Goal: Information Seeking & Learning: Learn about a topic

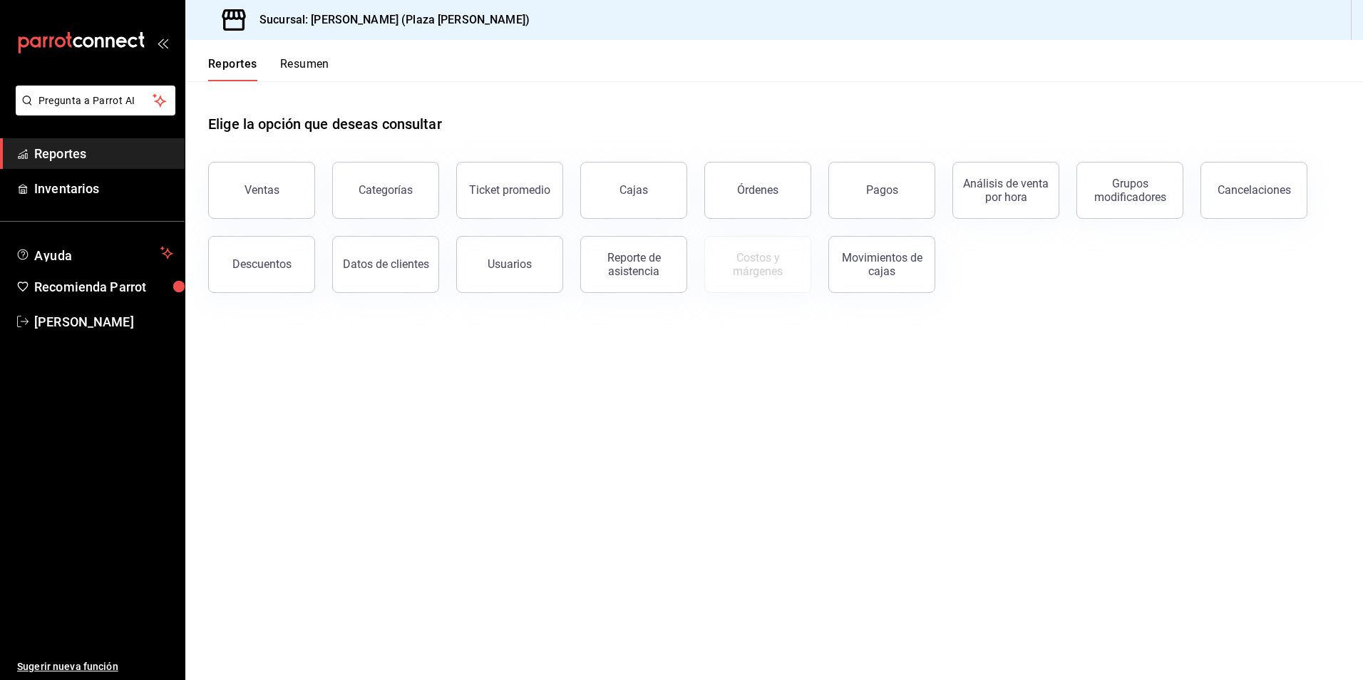
click at [316, 63] on button "Resumen" at bounding box center [304, 69] width 49 height 24
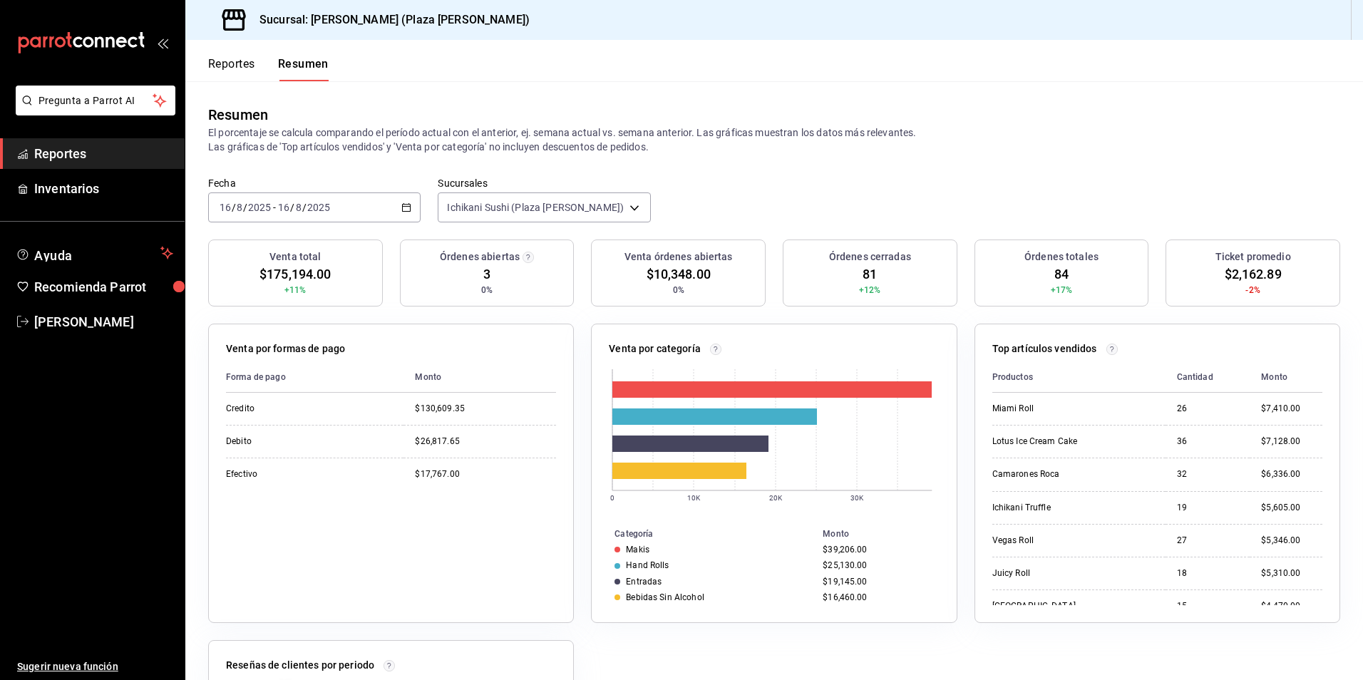
click at [215, 68] on button "Reportes" at bounding box center [231, 69] width 47 height 24
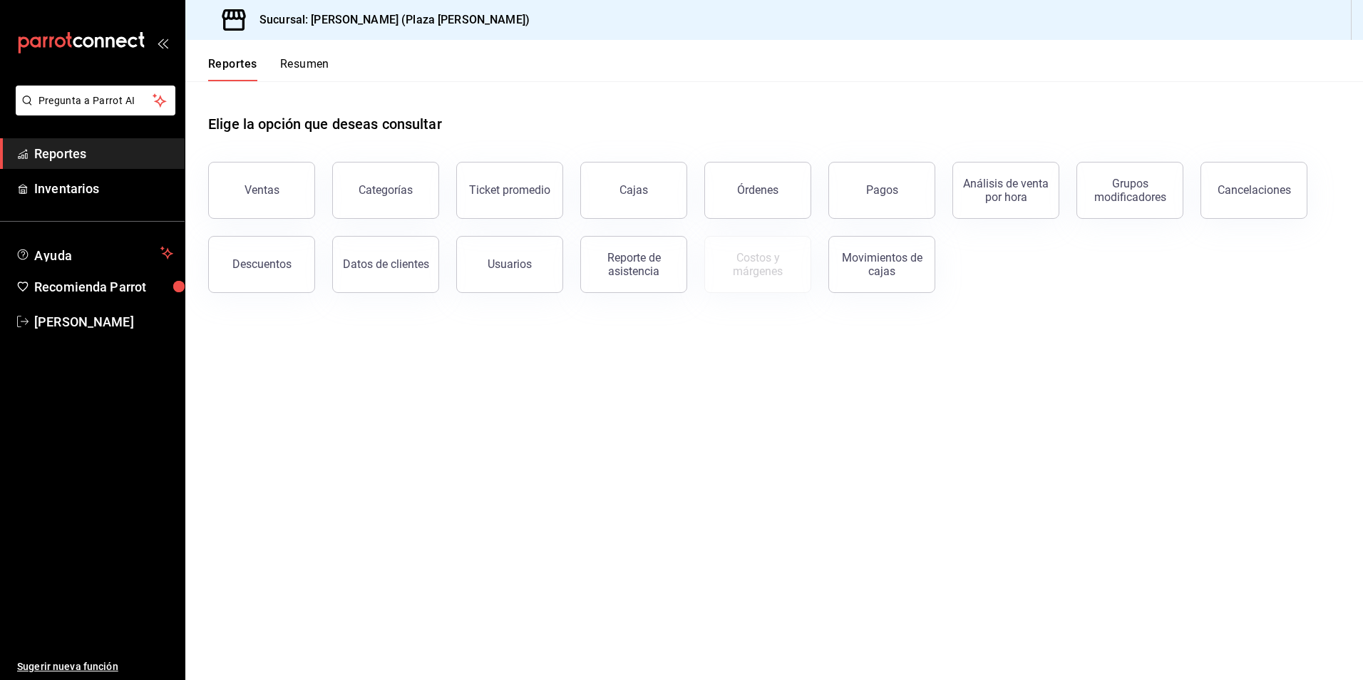
click at [294, 59] on button "Resumen" at bounding box center [304, 69] width 49 height 24
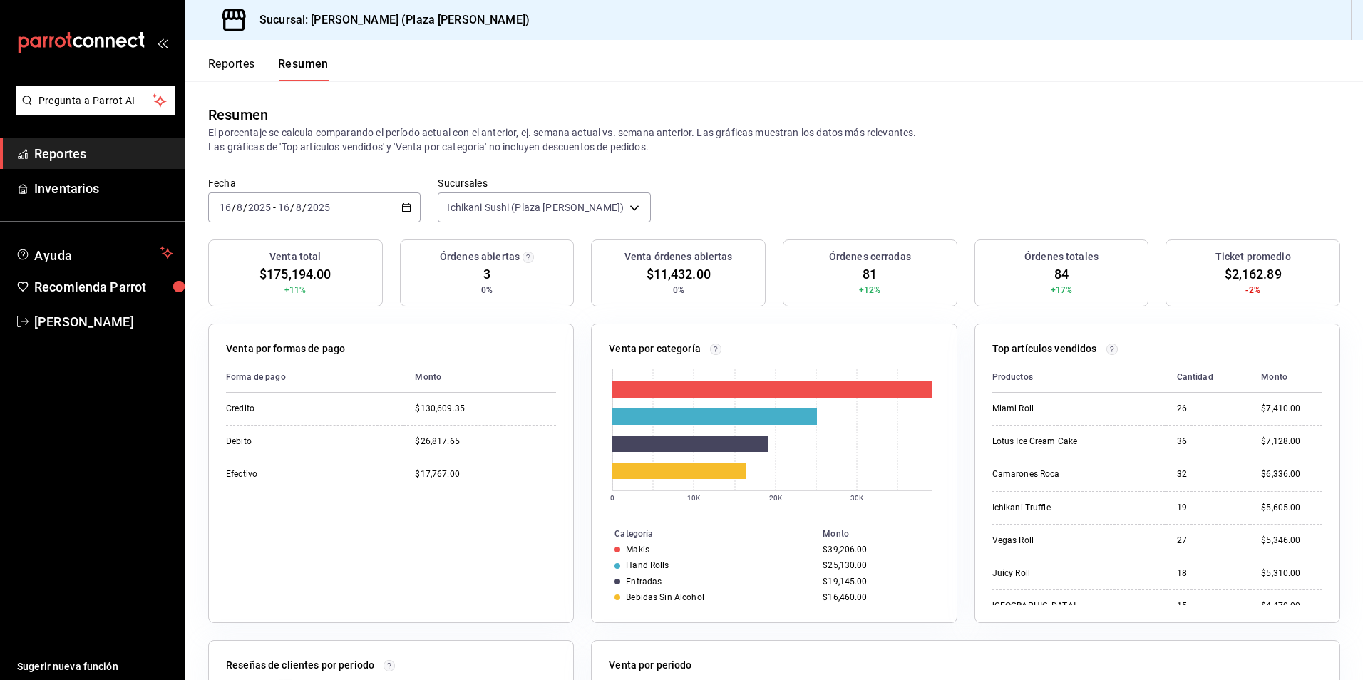
click at [230, 66] on button "Reportes" at bounding box center [231, 69] width 47 height 24
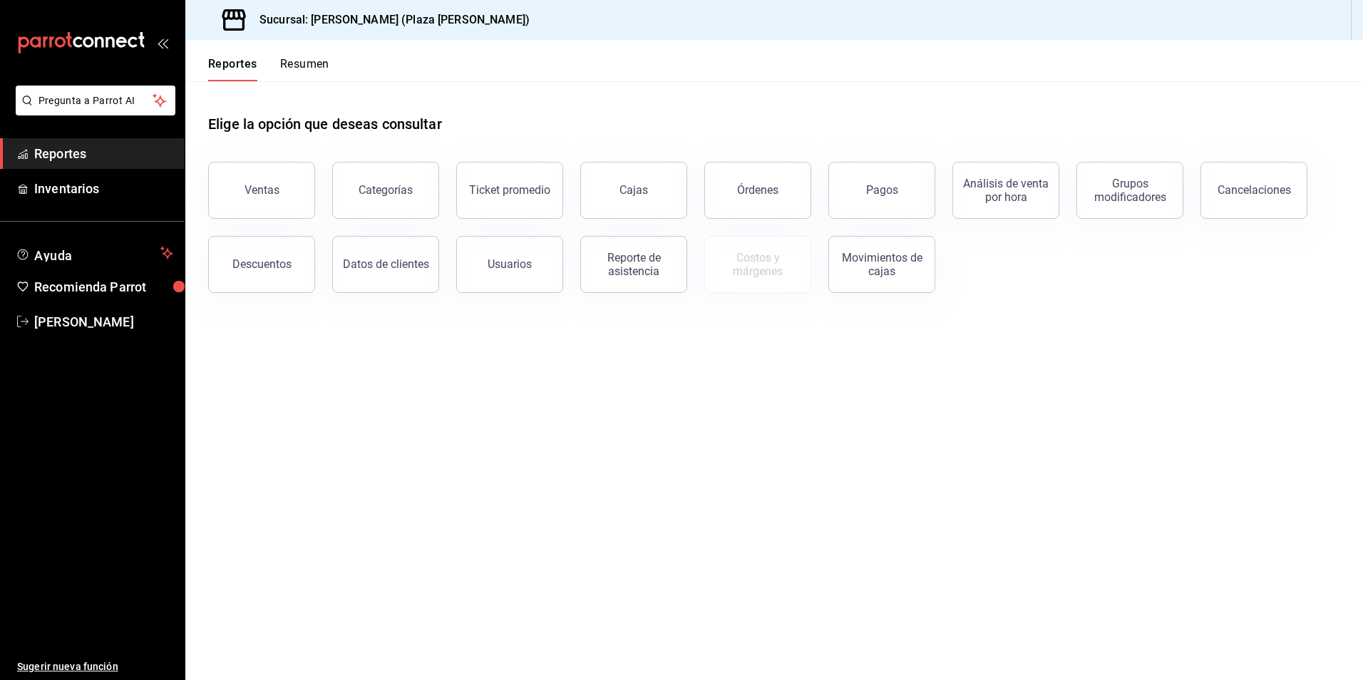
click at [292, 59] on button "Resumen" at bounding box center [304, 69] width 49 height 24
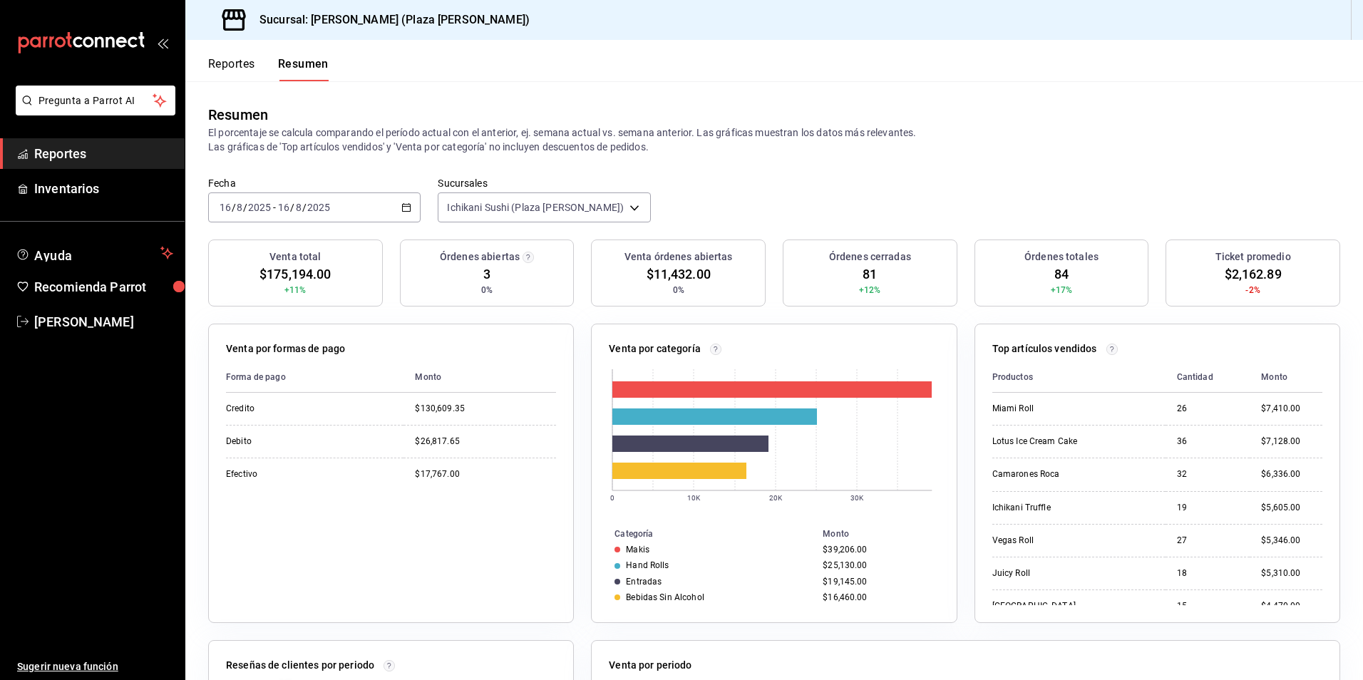
click at [67, 157] on span "Reportes" at bounding box center [103, 153] width 139 height 19
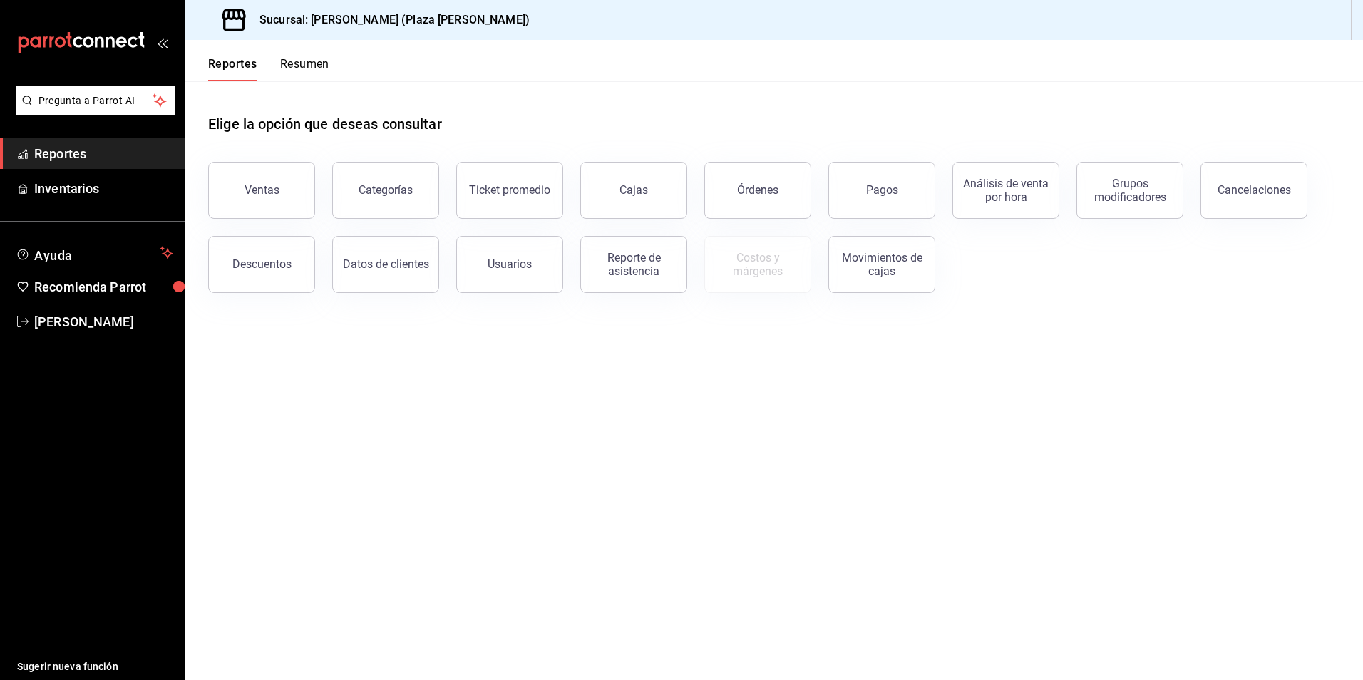
click at [307, 198] on button "Ventas" at bounding box center [261, 190] width 107 height 57
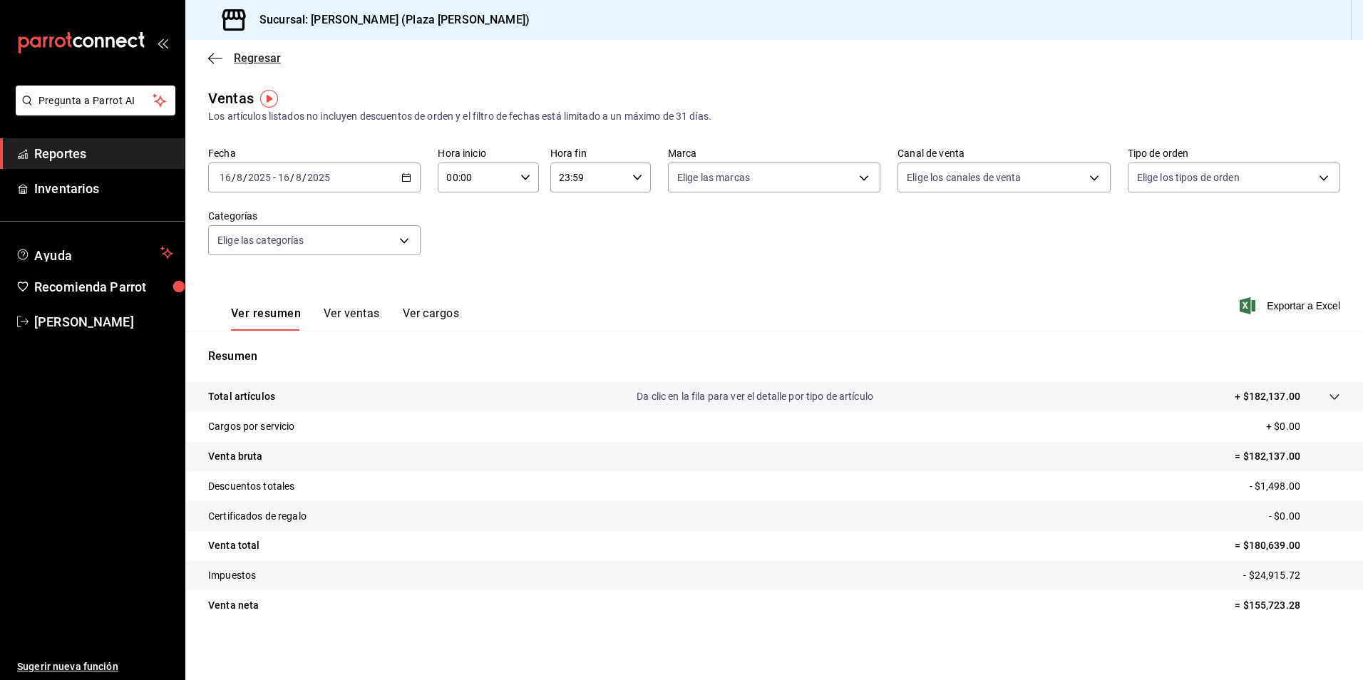
click at [257, 58] on span "Regresar" at bounding box center [257, 58] width 47 height 14
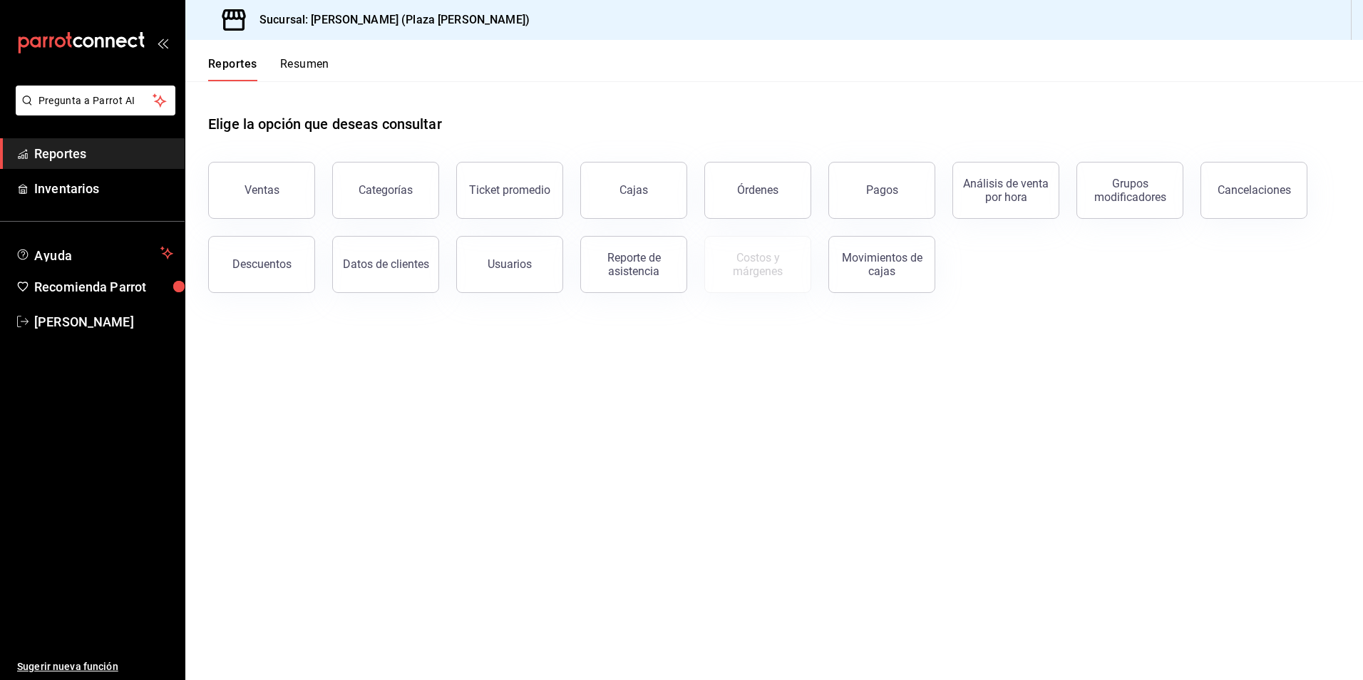
click at [310, 63] on button "Resumen" at bounding box center [304, 69] width 49 height 24
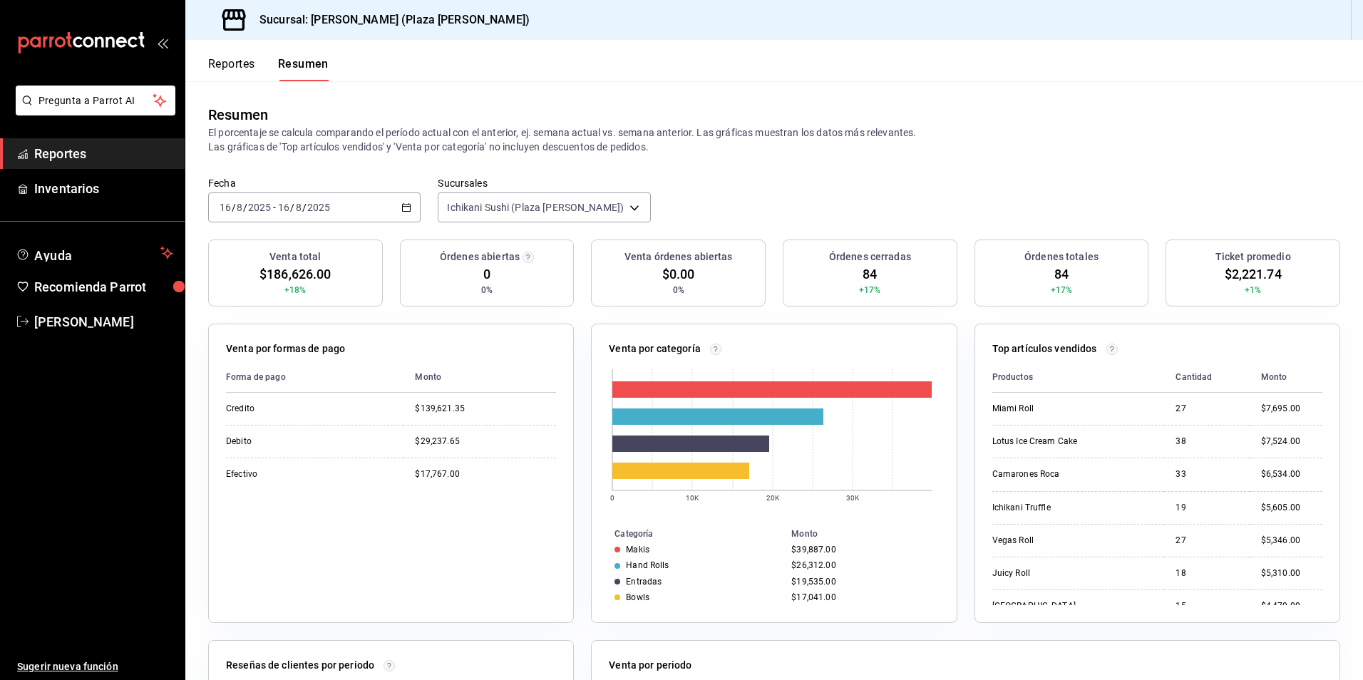
click at [225, 59] on button "Reportes" at bounding box center [231, 69] width 47 height 24
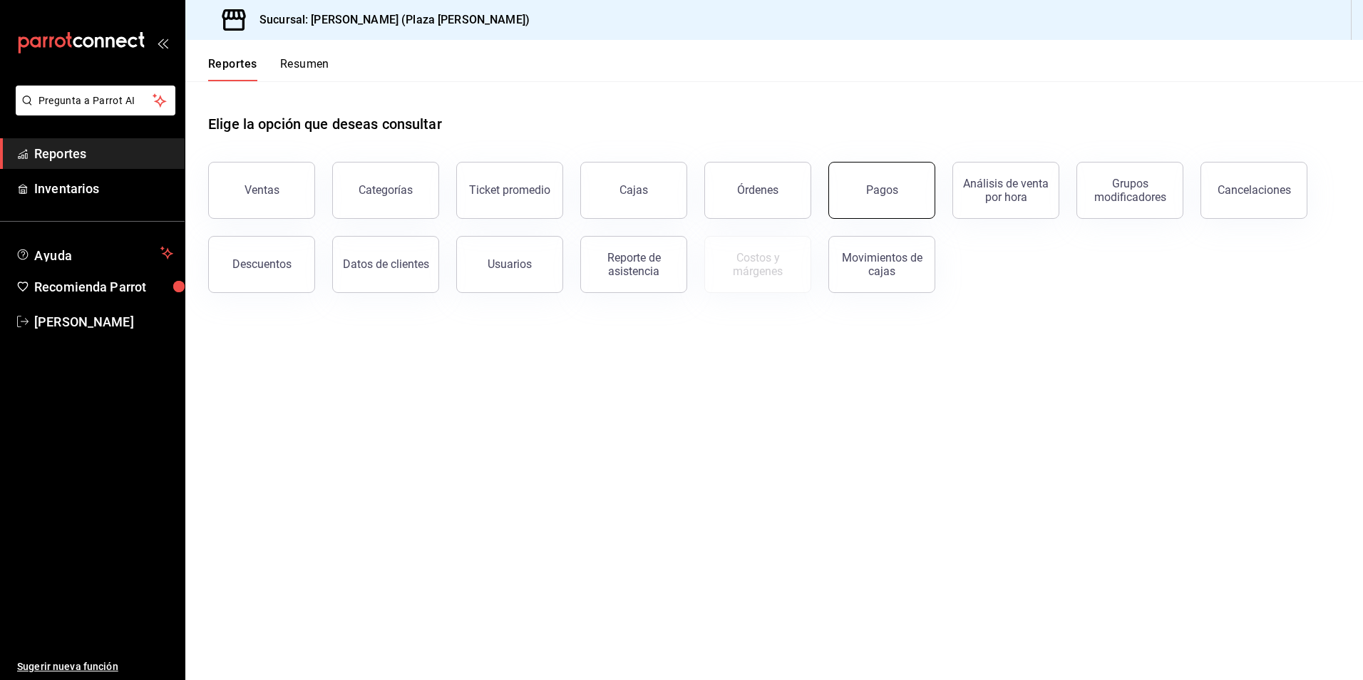
click at [931, 189] on div "Pagos" at bounding box center [873, 182] width 124 height 74
click at [912, 192] on button "Pagos" at bounding box center [881, 190] width 107 height 57
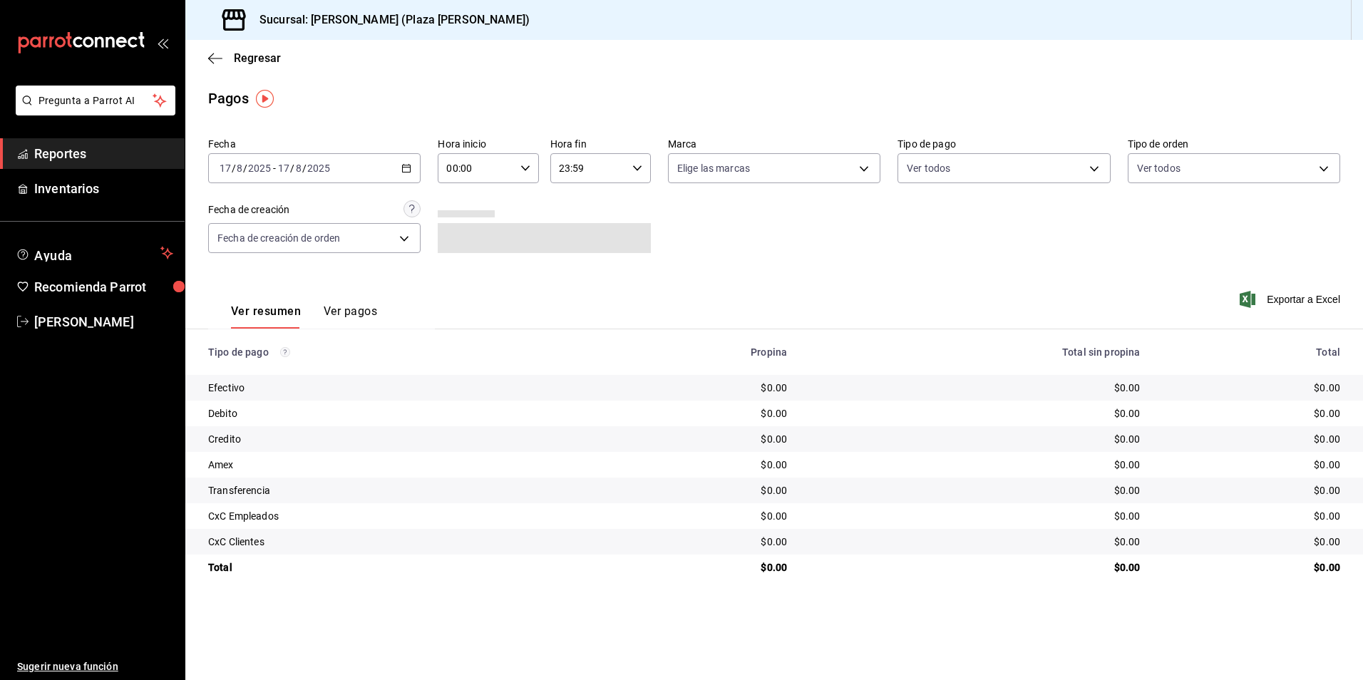
click at [406, 166] on icon "button" at bounding box center [406, 168] width 10 height 10
click at [278, 239] on span "Ayer" at bounding box center [275, 243] width 110 height 15
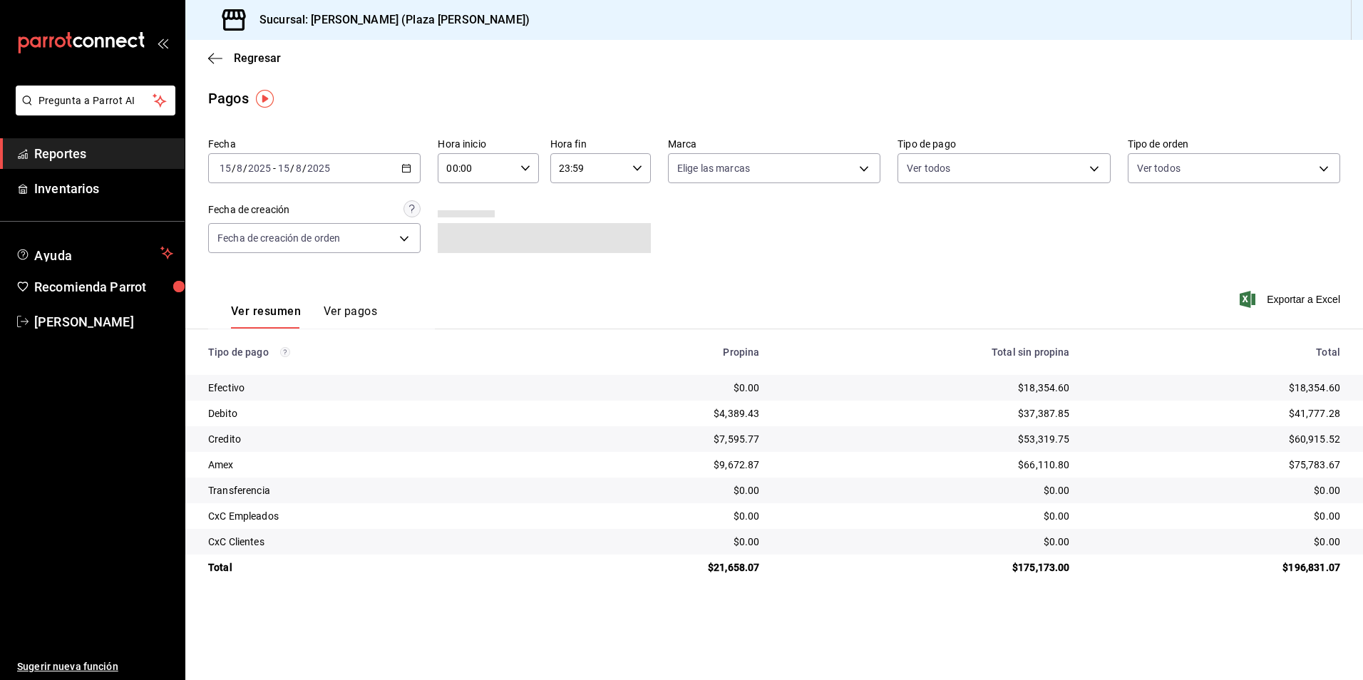
click at [405, 168] on \(Stroke\) "button" at bounding box center [407, 167] width 8 height 1
click at [345, 210] on div "Fecha de creación" at bounding box center [314, 208] width 212 height 17
drag, startPoint x: 405, startPoint y: 168, endPoint x: 359, endPoint y: 191, distance: 52.0
click at [406, 167] on icon "button" at bounding box center [406, 168] width 10 height 10
click at [321, 205] on span "Hoy" at bounding box center [275, 211] width 110 height 15
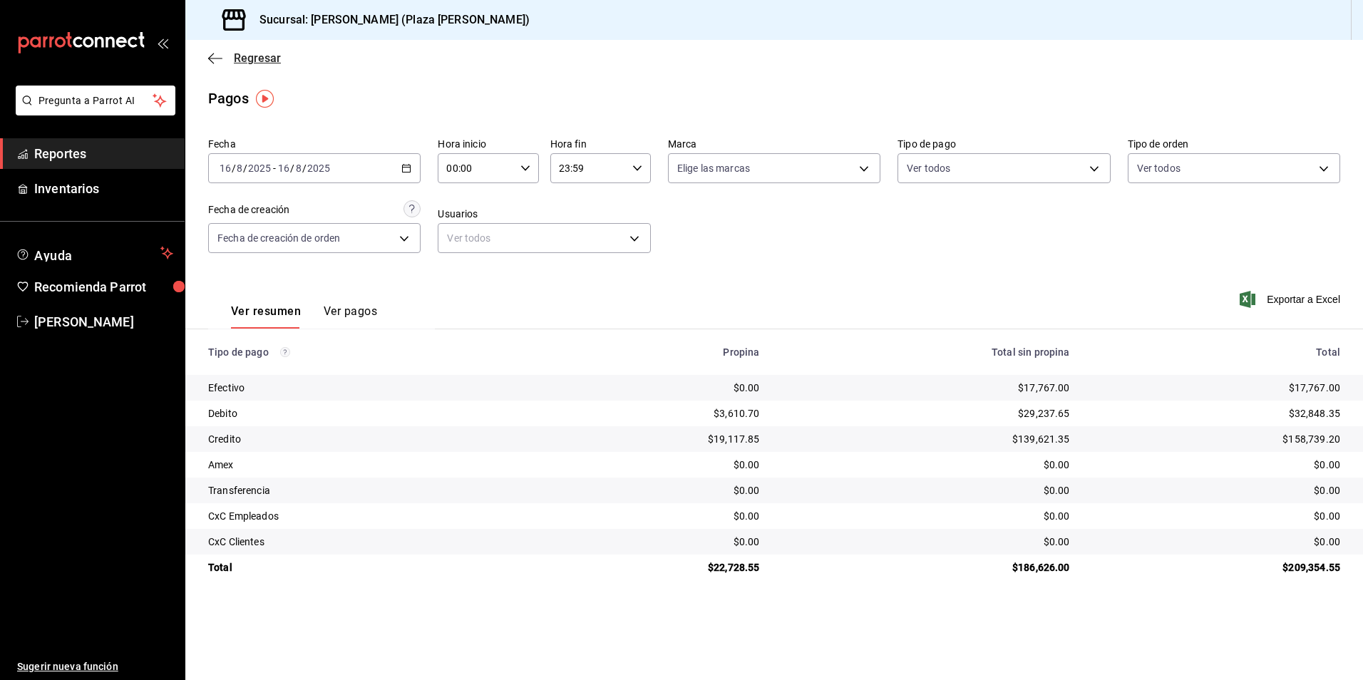
click at [259, 59] on span "Regresar" at bounding box center [257, 58] width 47 height 14
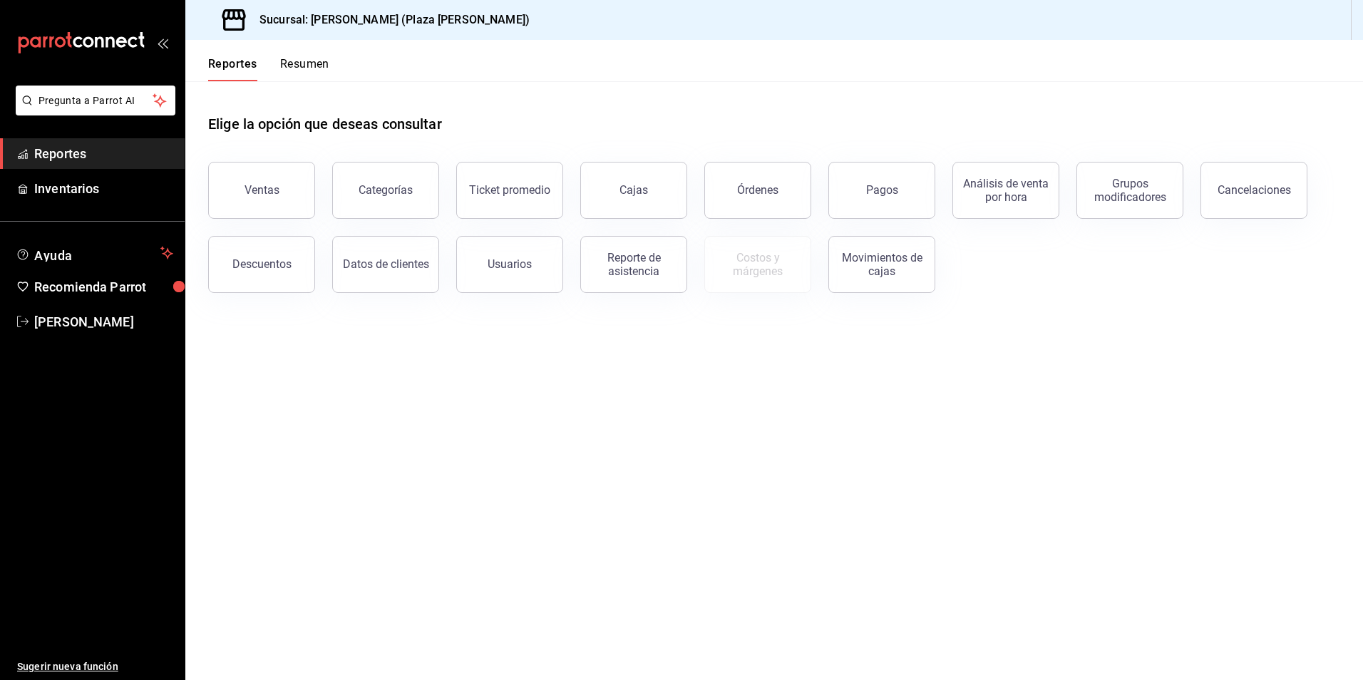
click at [290, 66] on button "Resumen" at bounding box center [304, 69] width 49 height 24
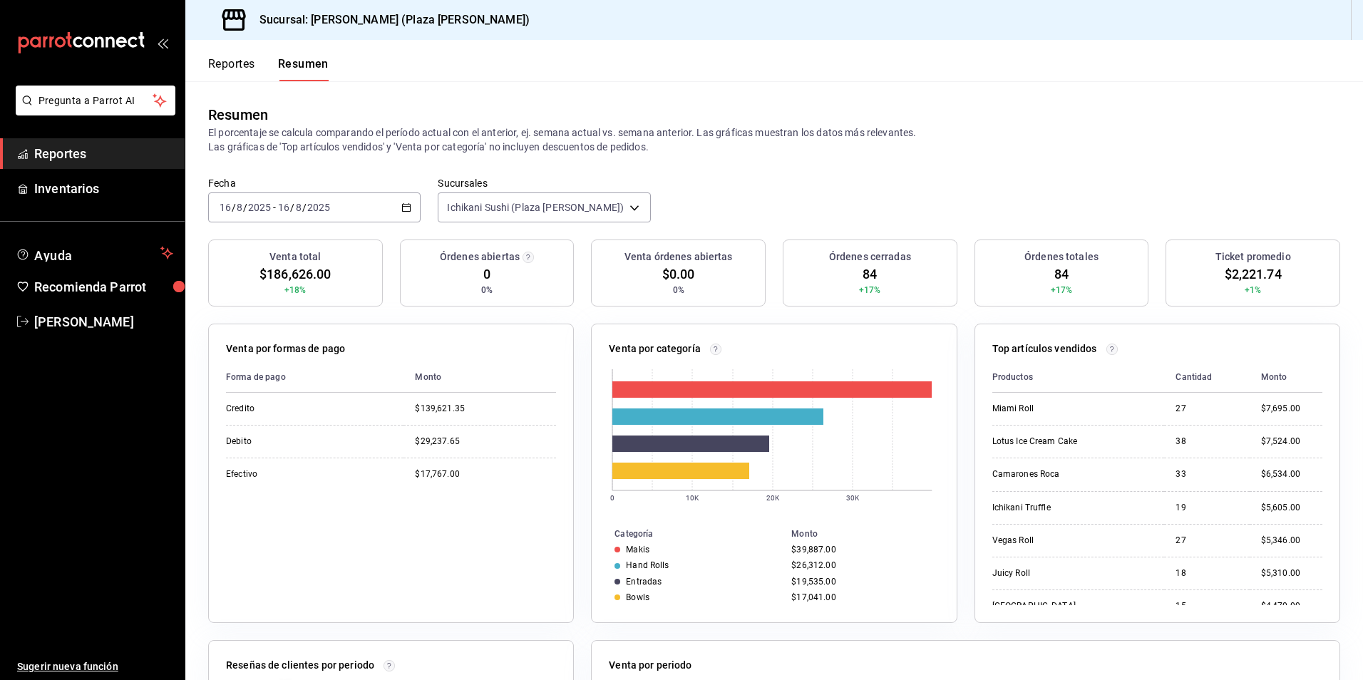
click at [244, 65] on button "Reportes" at bounding box center [231, 69] width 47 height 24
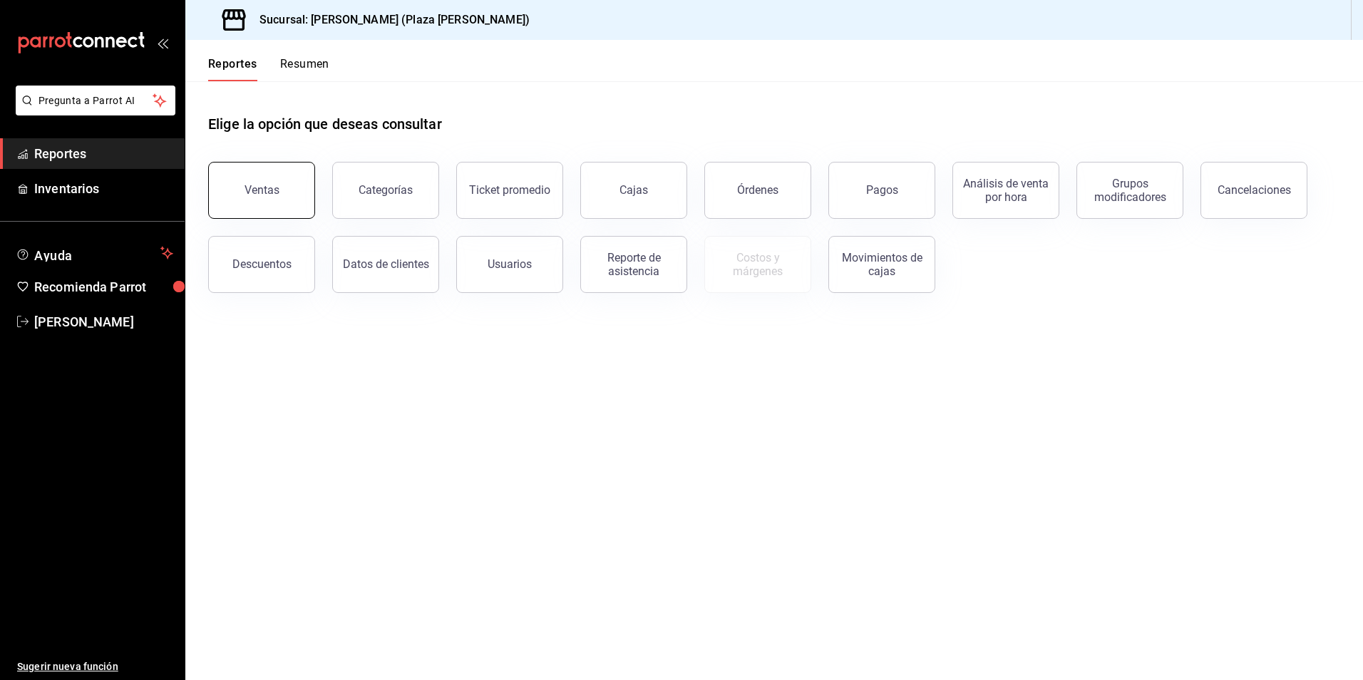
click at [247, 192] on div "Ventas" at bounding box center [261, 190] width 35 height 14
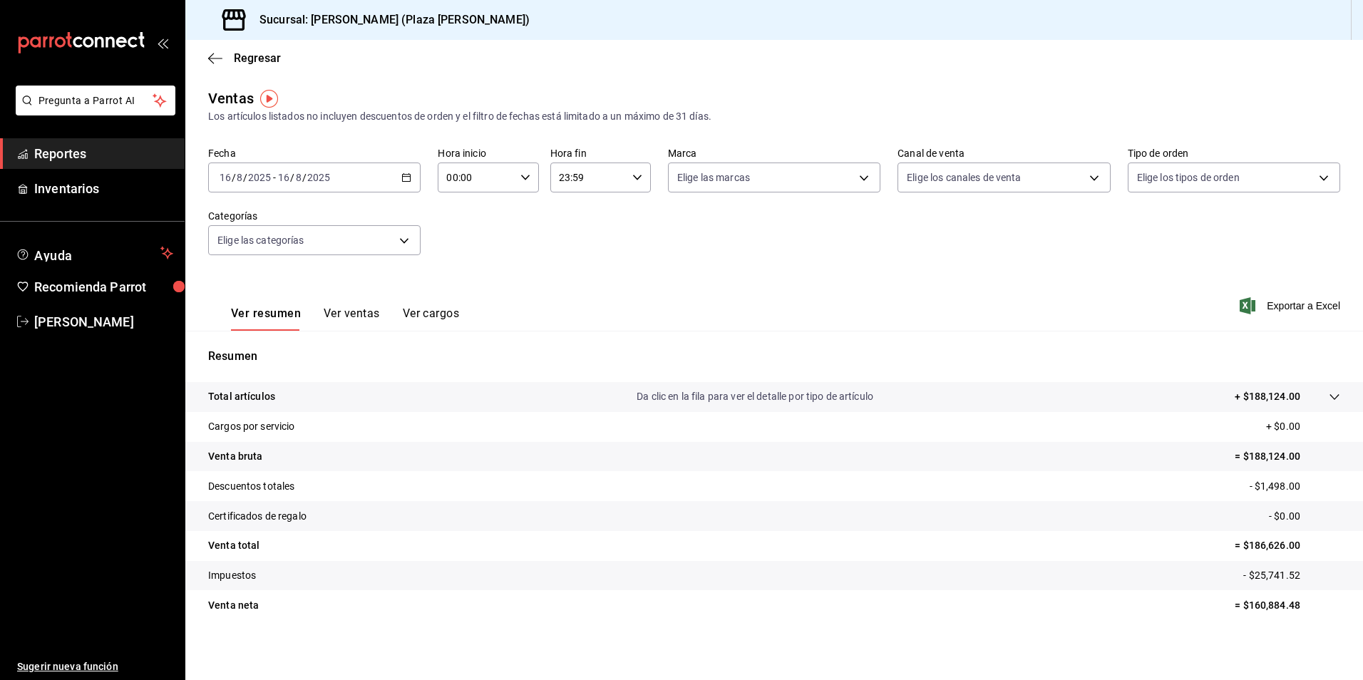
click at [756, 395] on p "Da clic en la fila para ver el detalle por tipo de artículo" at bounding box center [755, 396] width 237 height 15
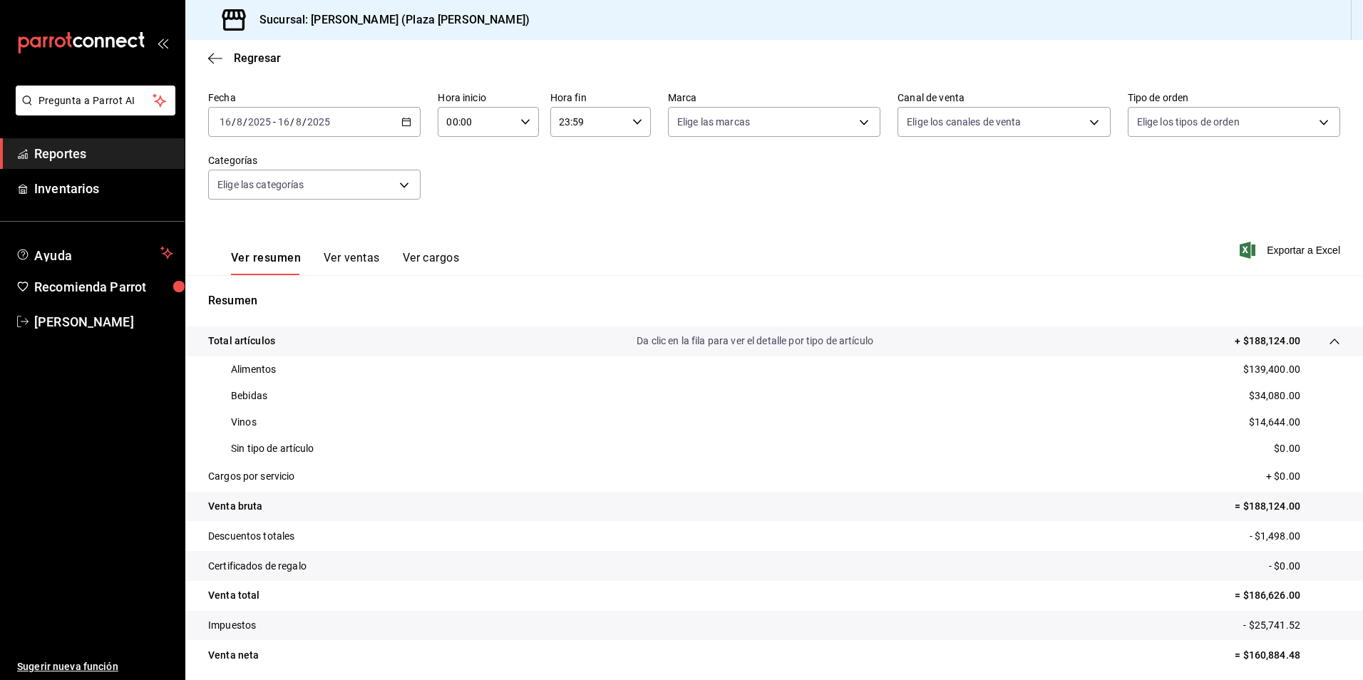
scroll to position [108, 0]
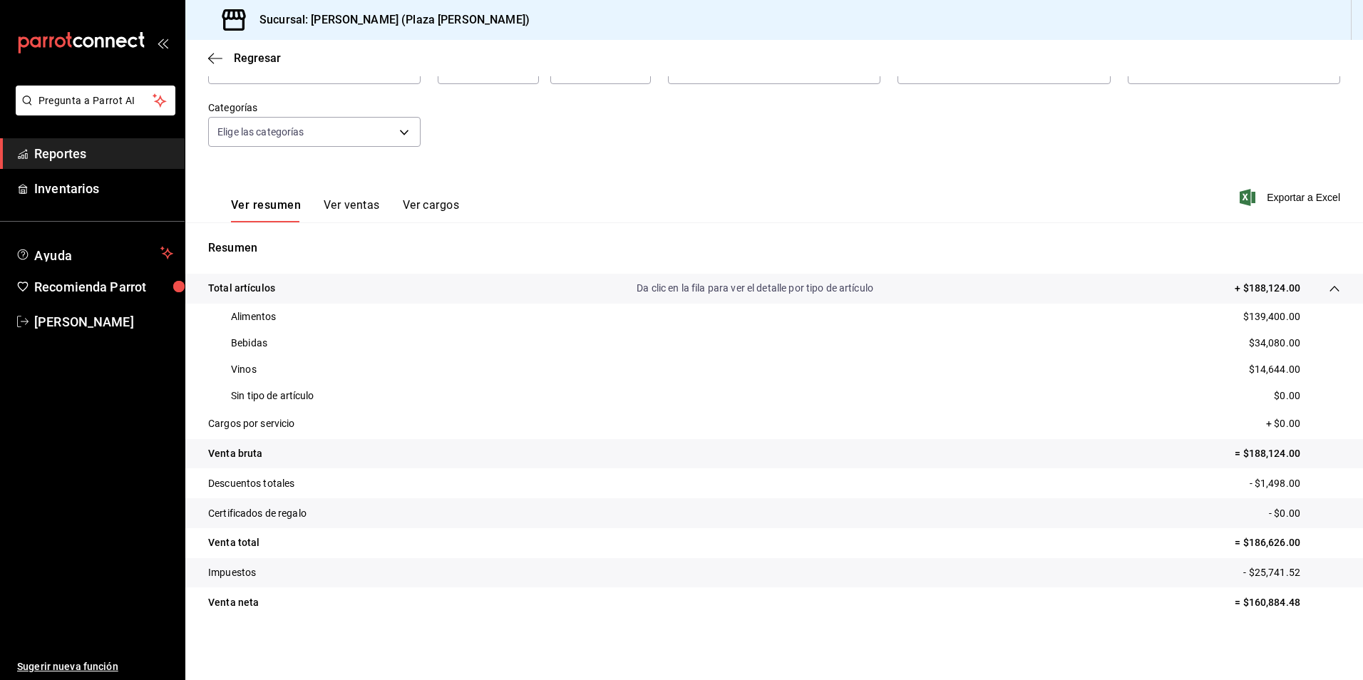
click at [58, 153] on span "Reportes" at bounding box center [103, 153] width 139 height 19
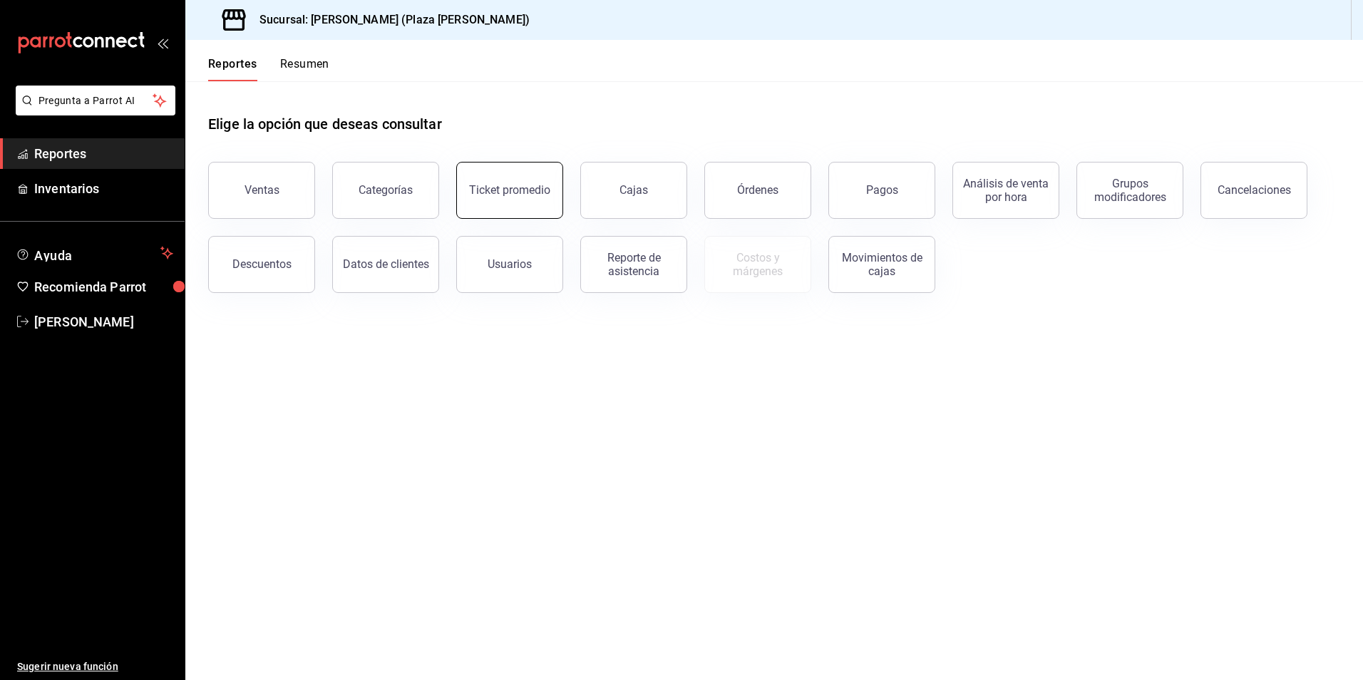
click at [465, 211] on button "Ticket promedio" at bounding box center [509, 190] width 107 height 57
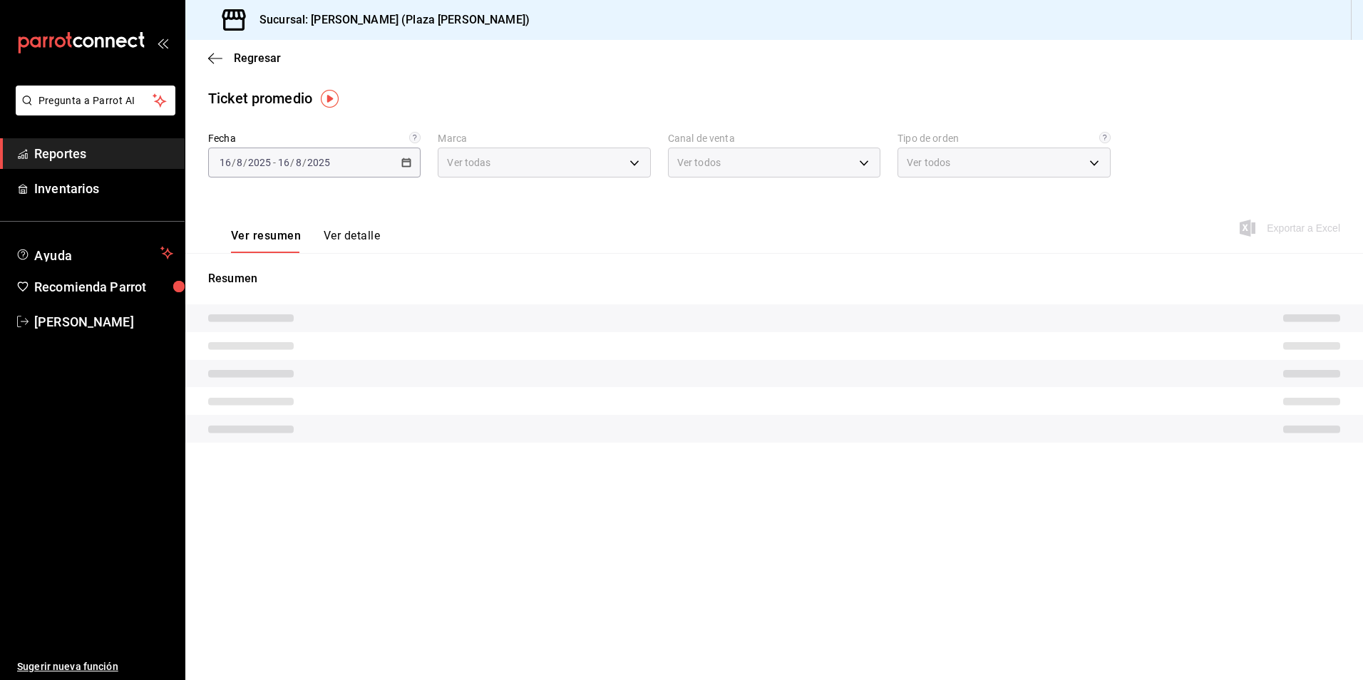
type input "abc0a998-24f3-49b9-87eb-b6f27766d4d5"
type input "PARROT,UBER_EATS,RAPPI,DIDI_FOOD,ONLINE"
type input "c62a6c8a-5deb-4e34-9cb3-511eee532814,EXTERNAL"
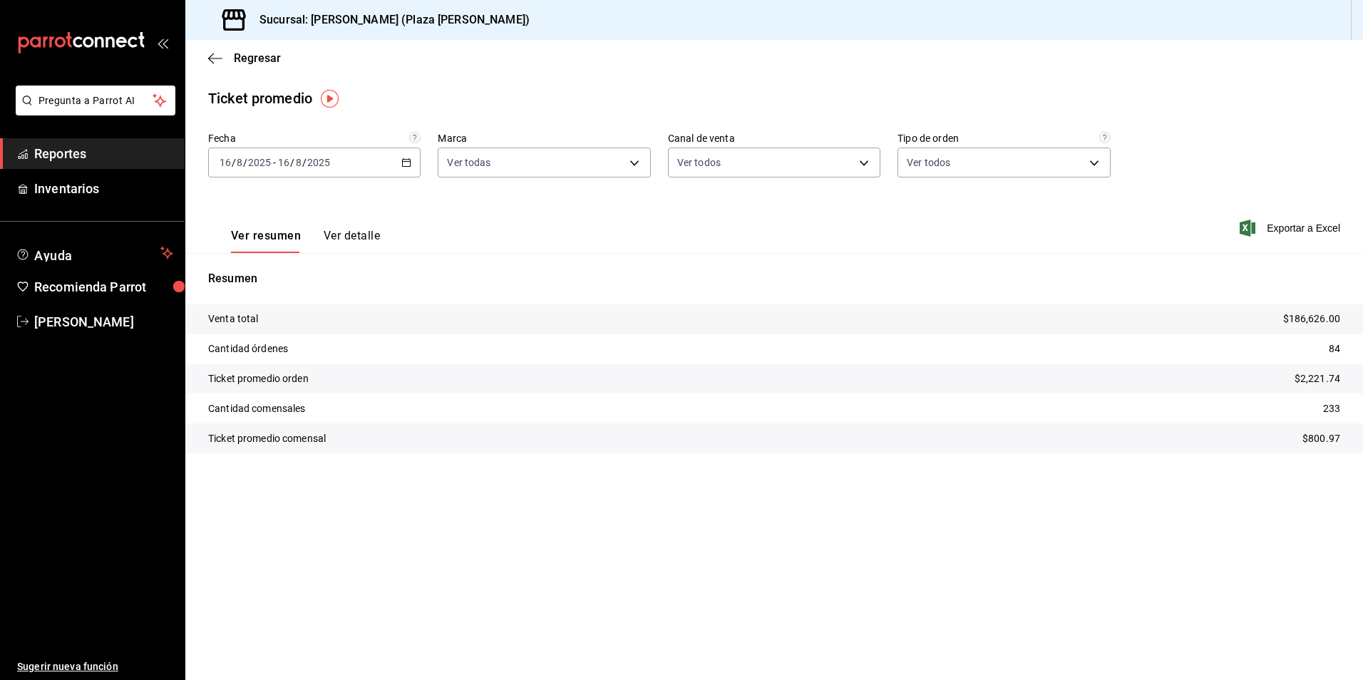
click at [79, 151] on span "Reportes" at bounding box center [103, 153] width 139 height 19
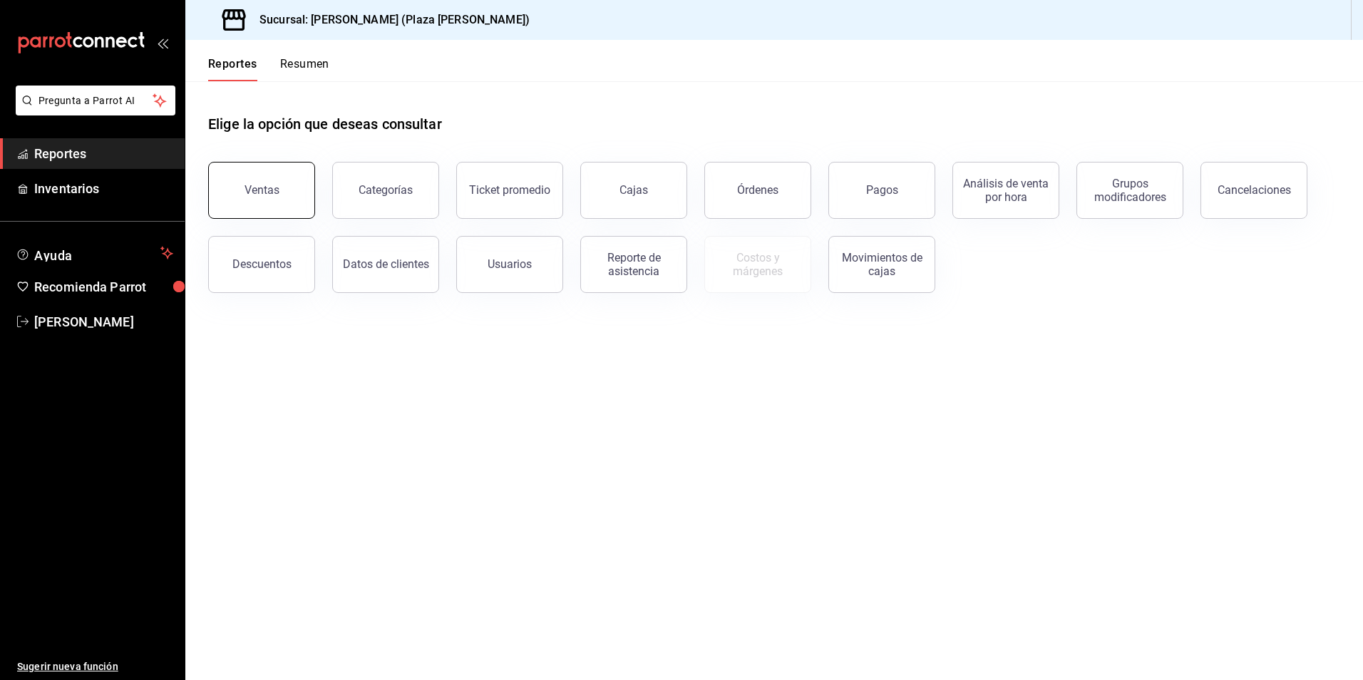
click at [259, 197] on button "Ventas" at bounding box center [261, 190] width 107 height 57
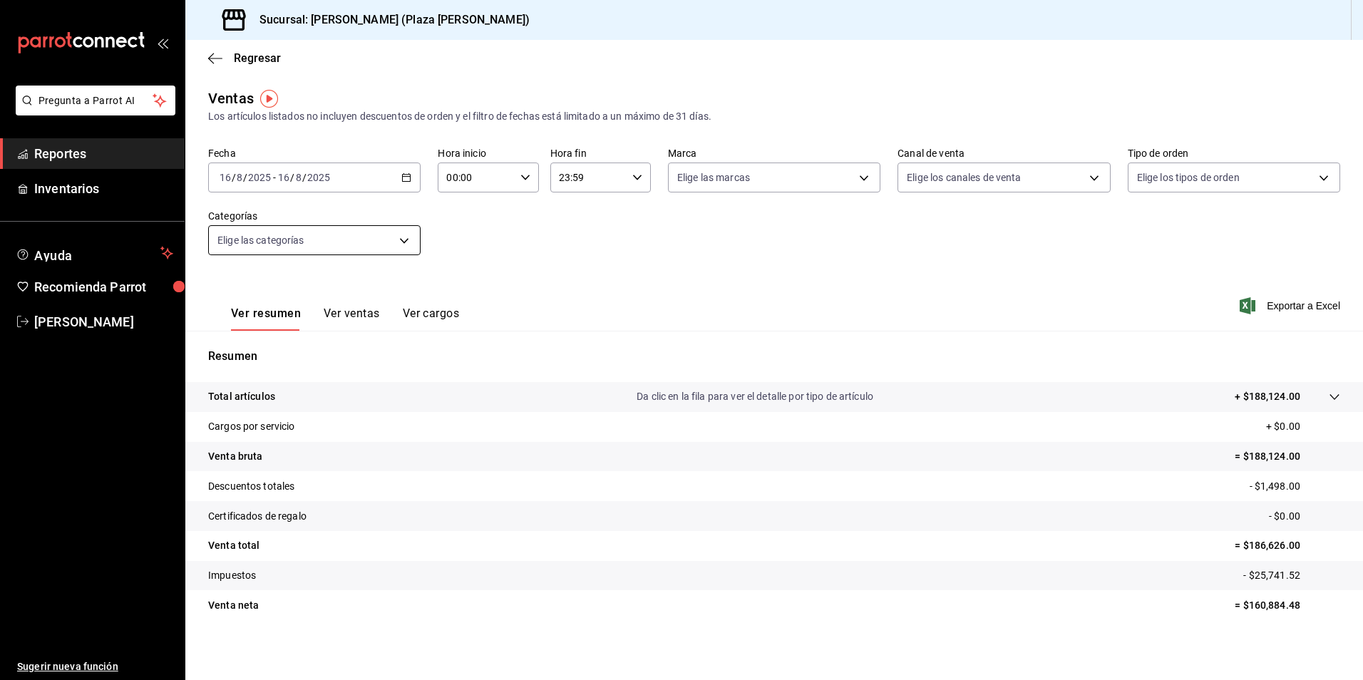
click at [411, 238] on body "Pregunta a Parrot AI Reportes Inventarios Ayuda Recomienda Parrot JOSE GARCIA S…" at bounding box center [681, 340] width 1363 height 680
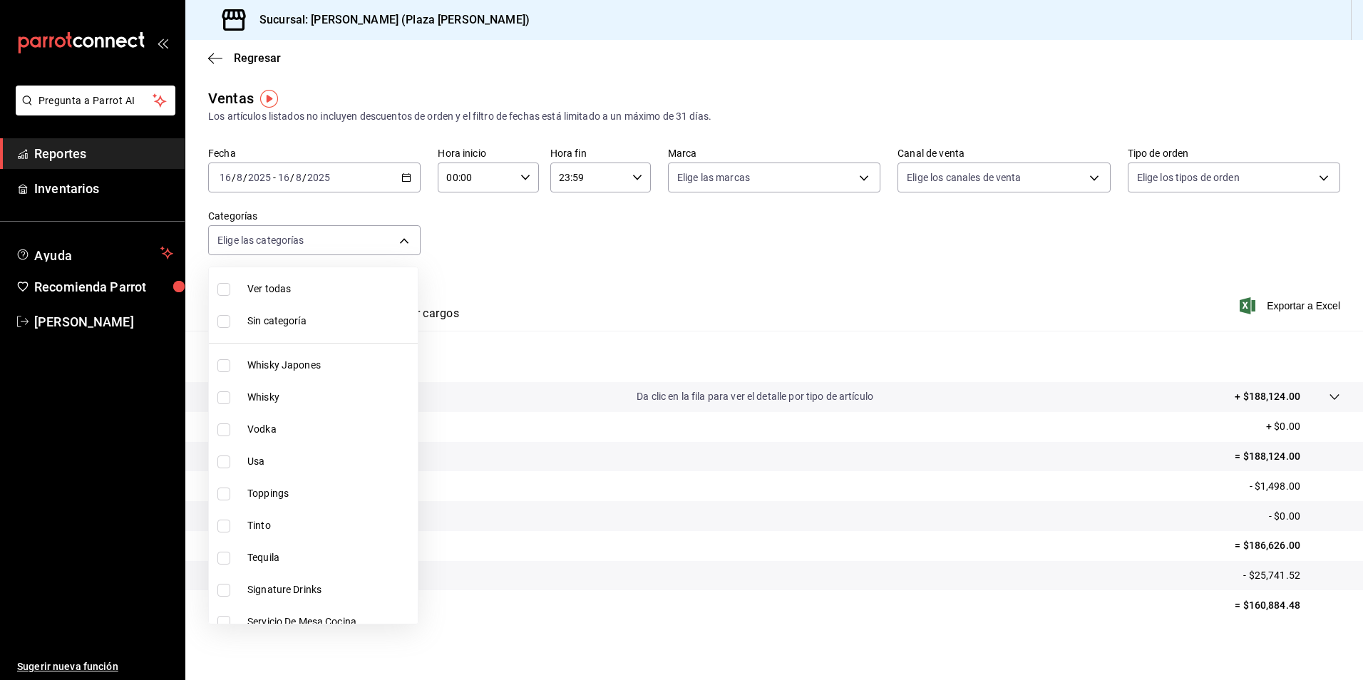
click at [333, 284] on span "Ver todas" at bounding box center [329, 289] width 165 height 15
type input "522c84b6-a211-42bb-9c79-3e15e9bca8c9,4a9bb7f0-ac53-48d6-b825-4462c471509e,a0842…"
checkbox input "true"
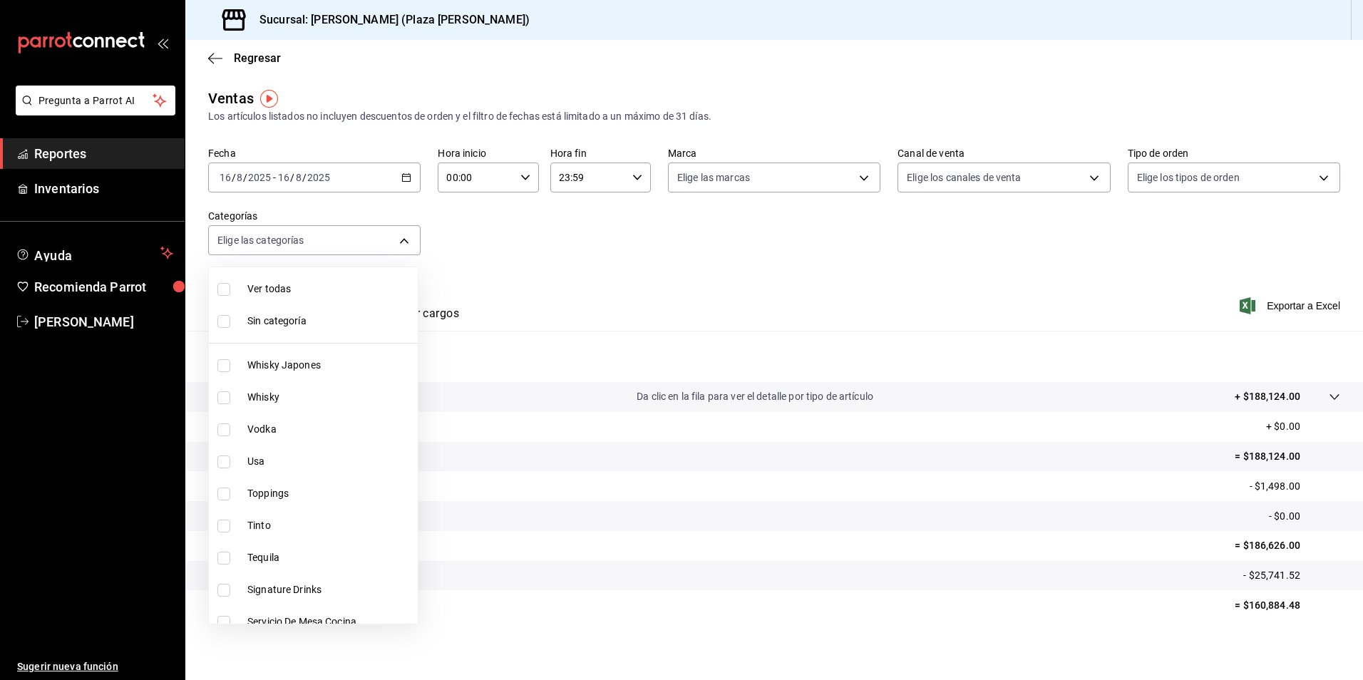
checkbox input "true"
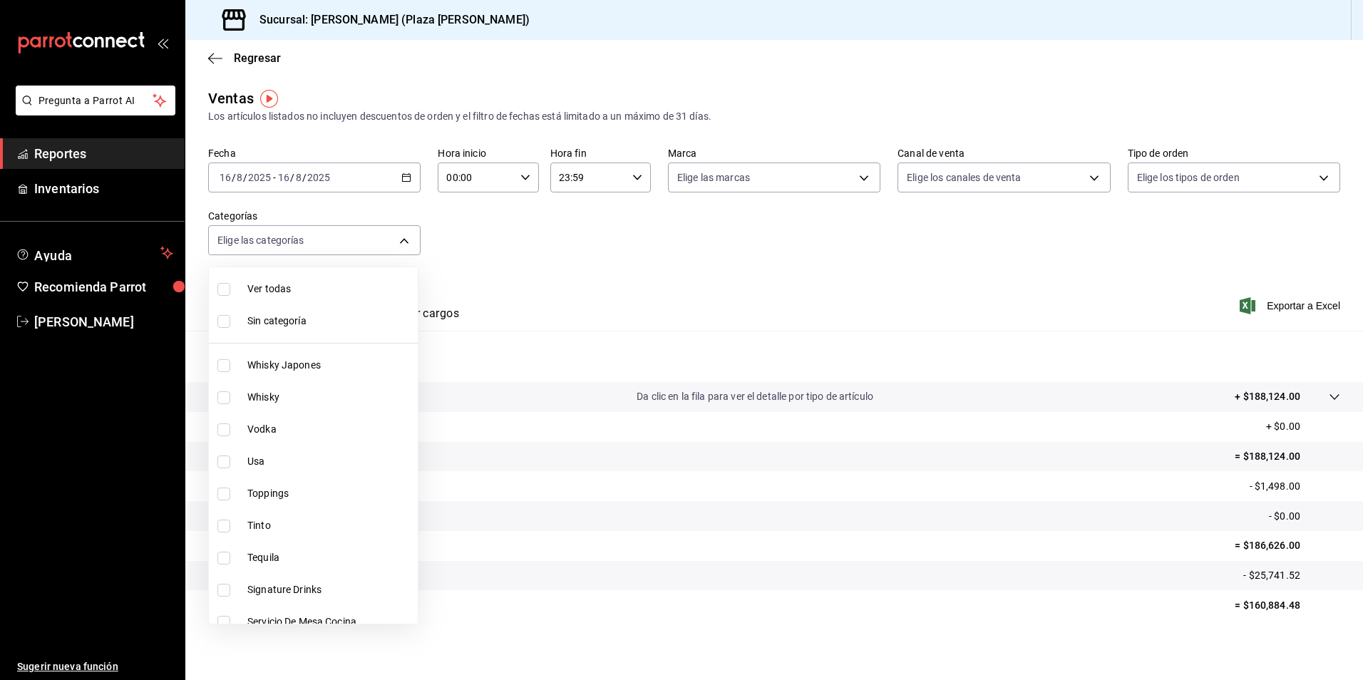
checkbox input "true"
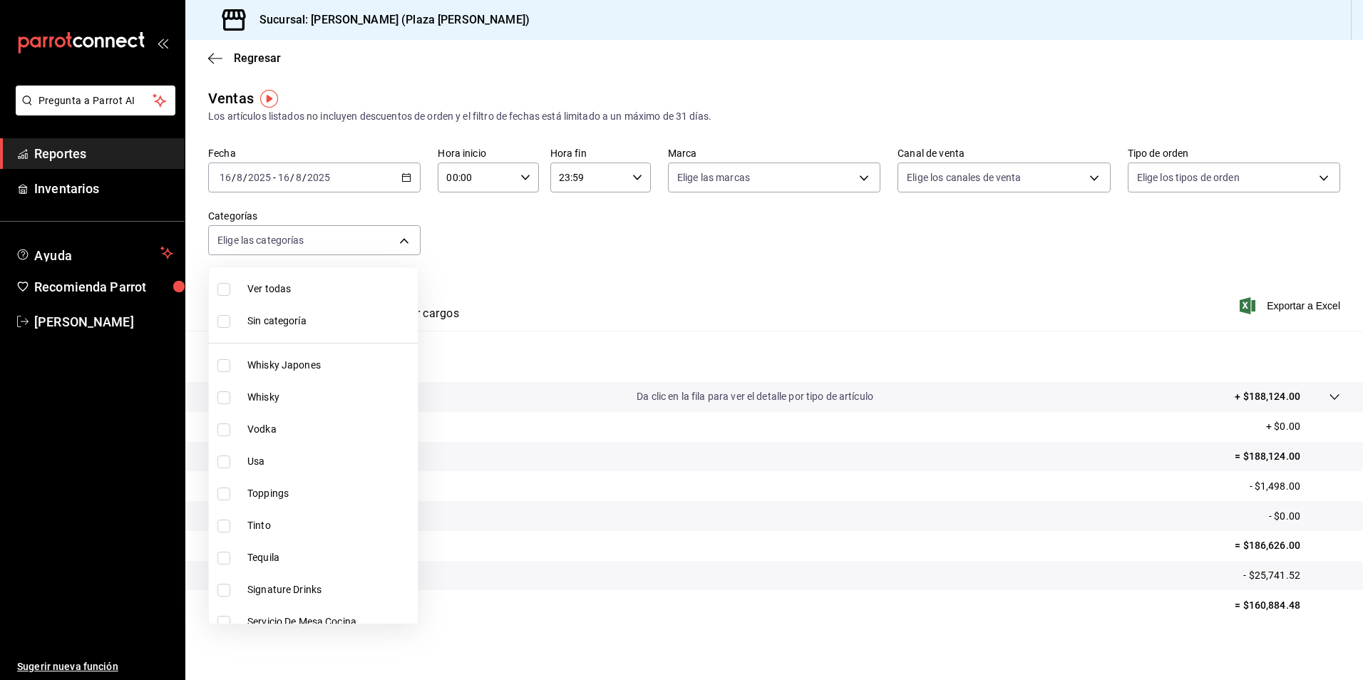
checkbox input "true"
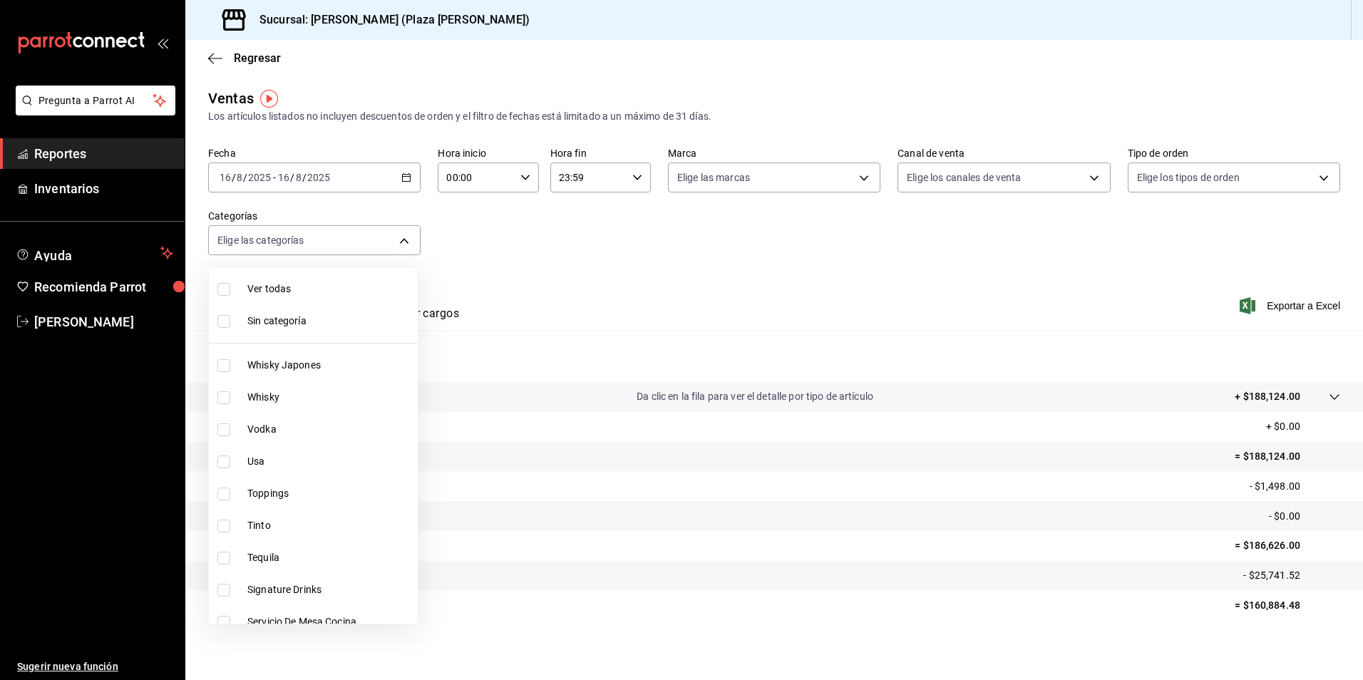
checkbox input "true"
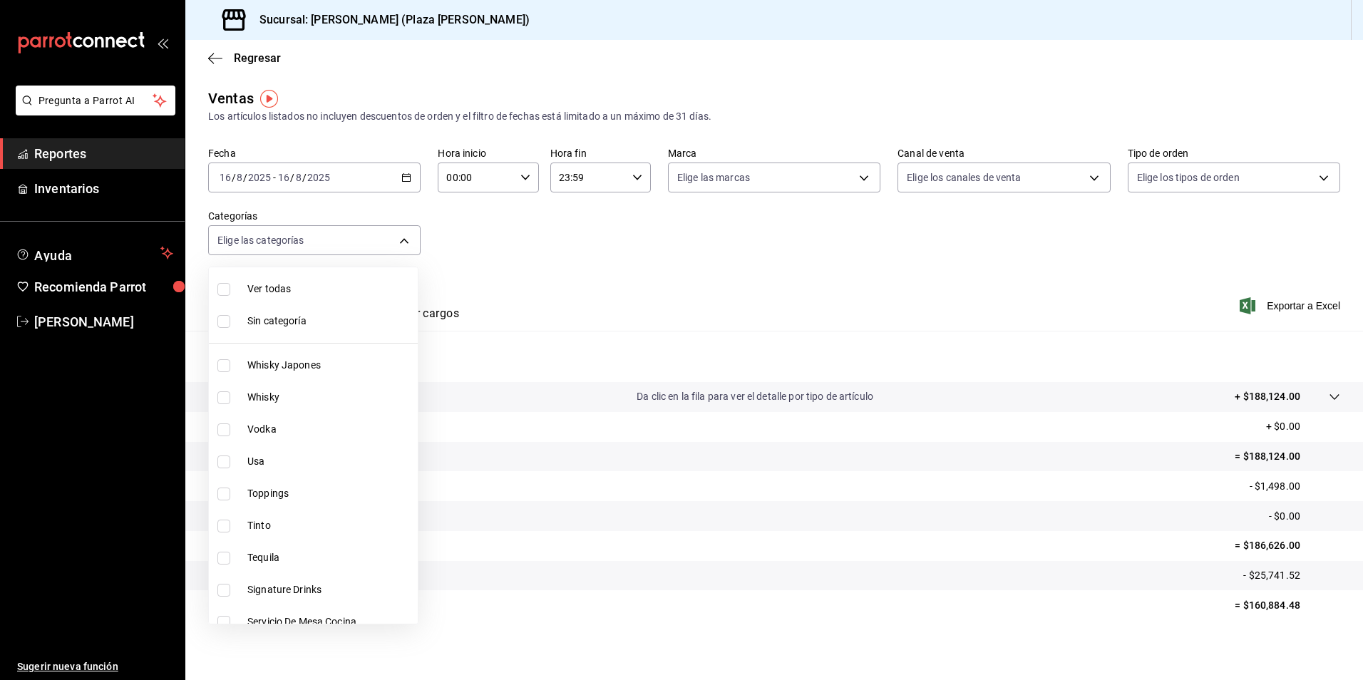
checkbox input "true"
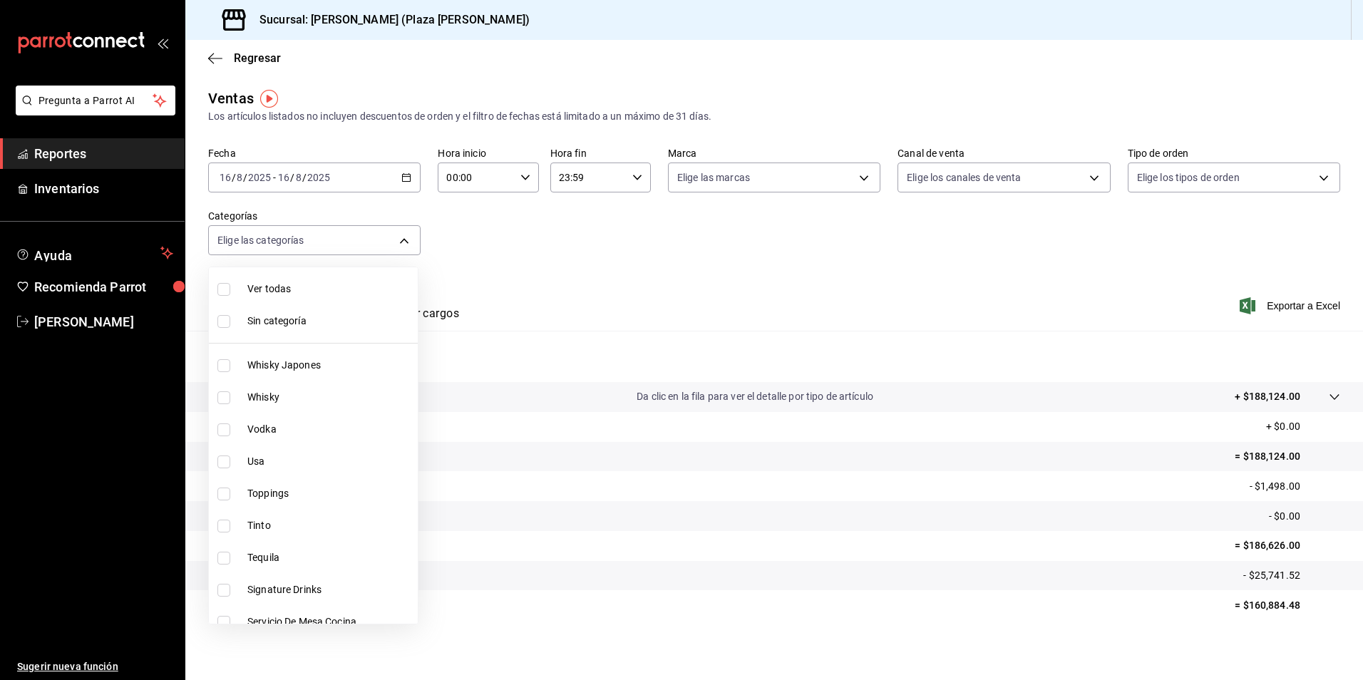
checkbox input "true"
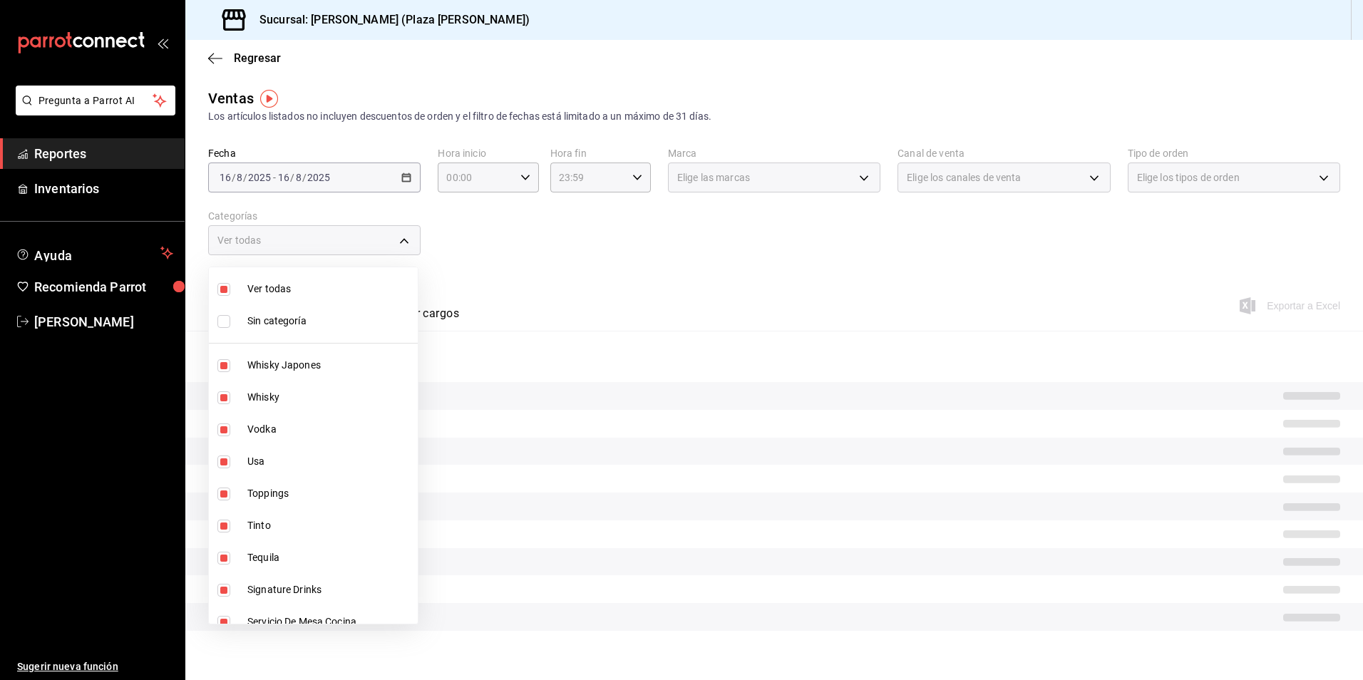
click at [323, 323] on span "Sin categoría" at bounding box center [329, 321] width 165 height 15
checkbox input "true"
click at [756, 273] on div at bounding box center [681, 340] width 1363 height 680
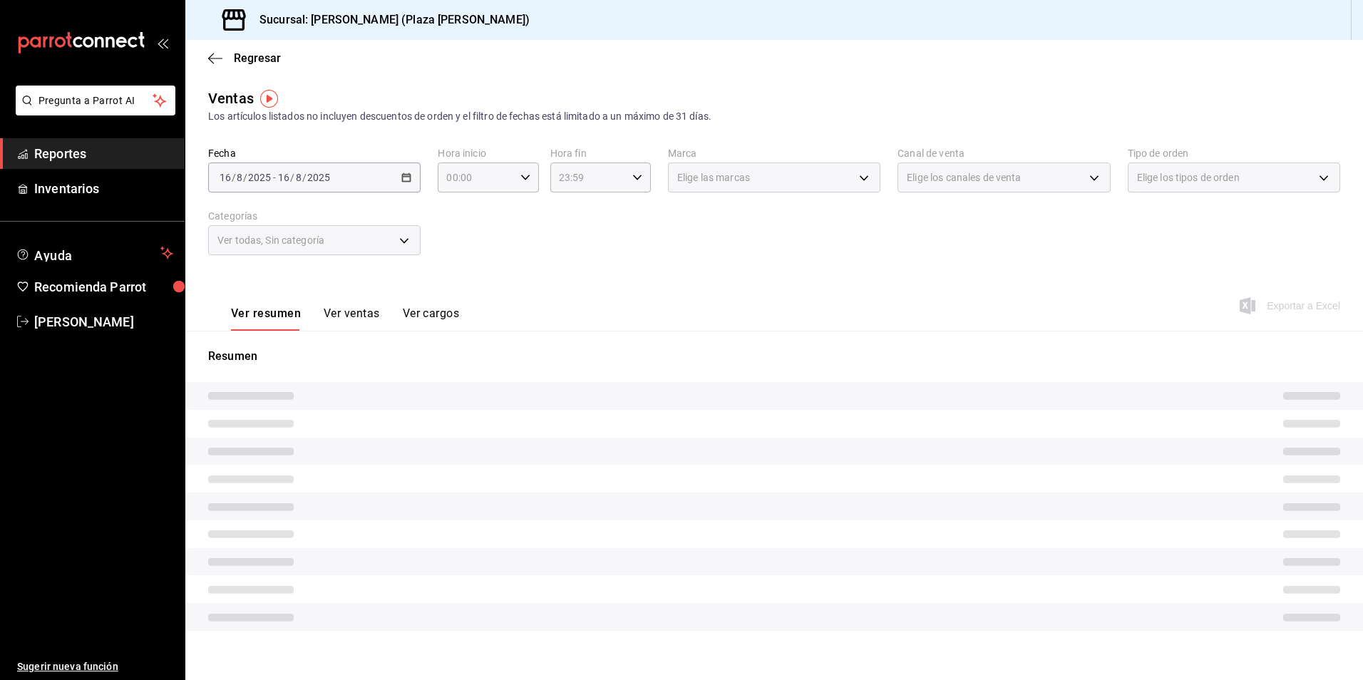
click at [344, 315] on button "Ver ventas" at bounding box center [352, 319] width 56 height 24
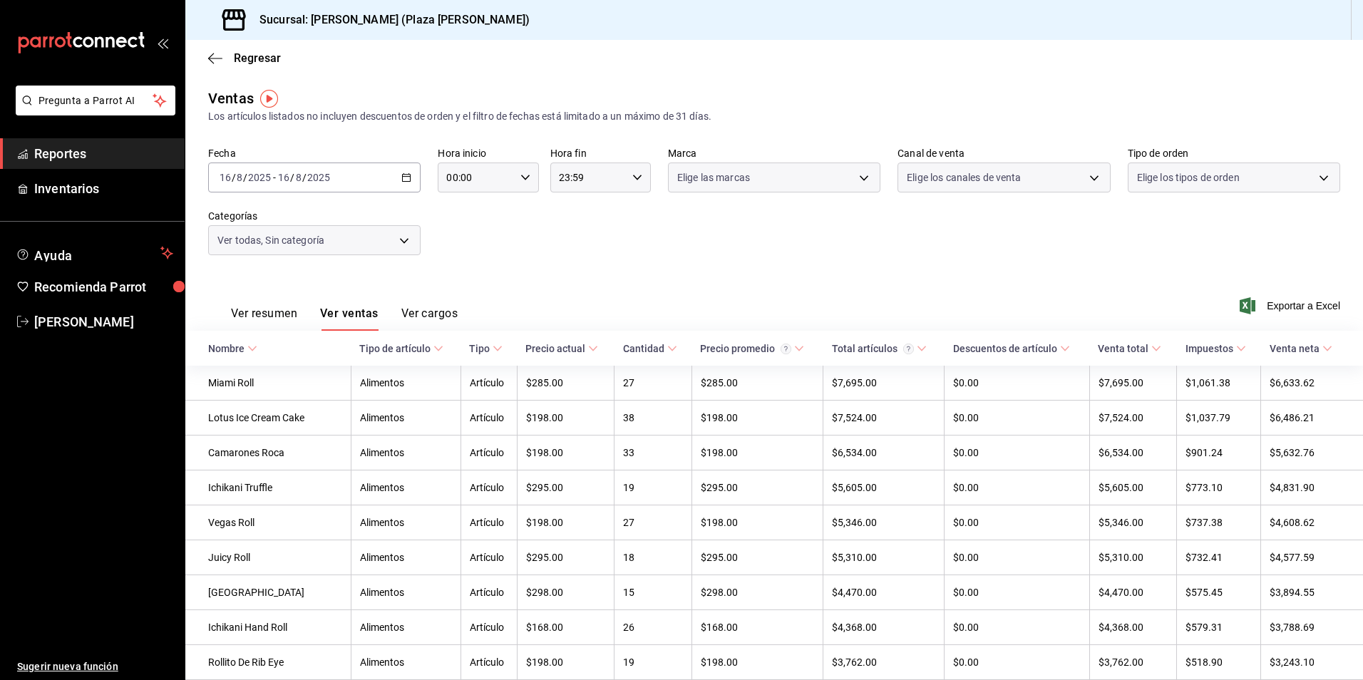
click at [287, 317] on button "Ver resumen" at bounding box center [264, 319] width 66 height 24
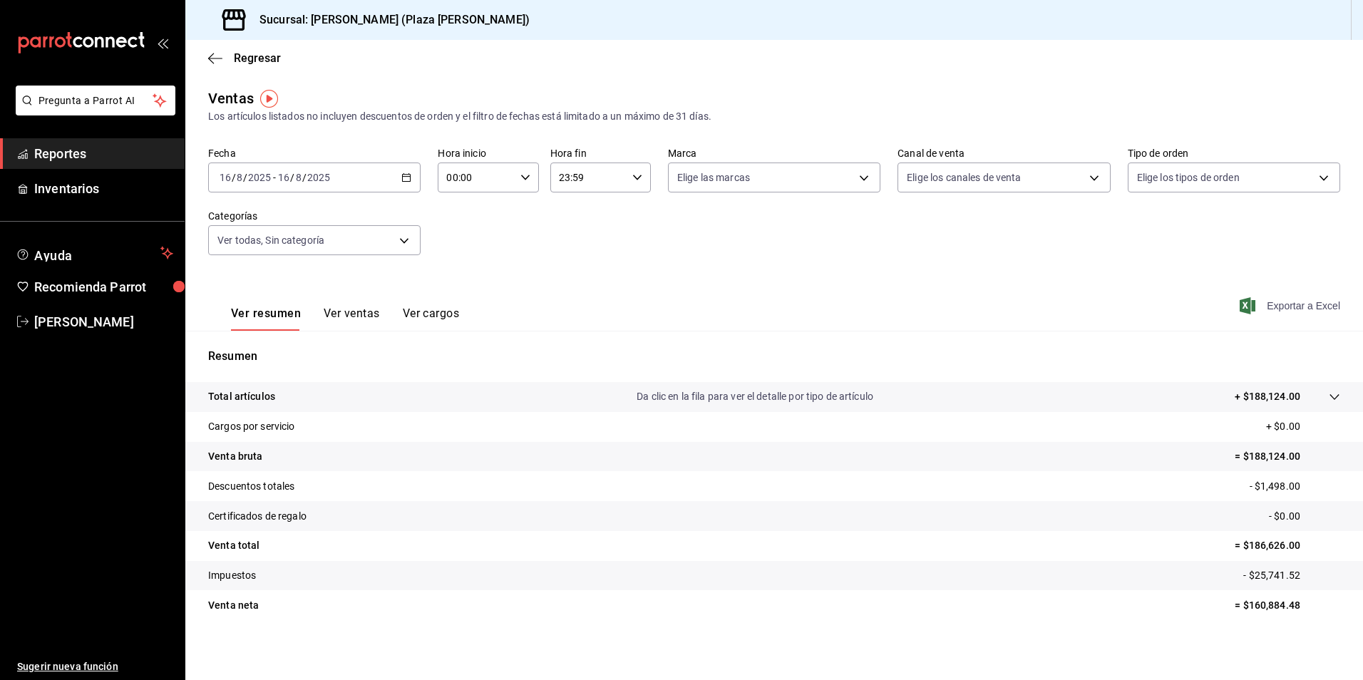
click at [1266, 303] on span "Exportar a Excel" at bounding box center [1291, 305] width 98 height 17
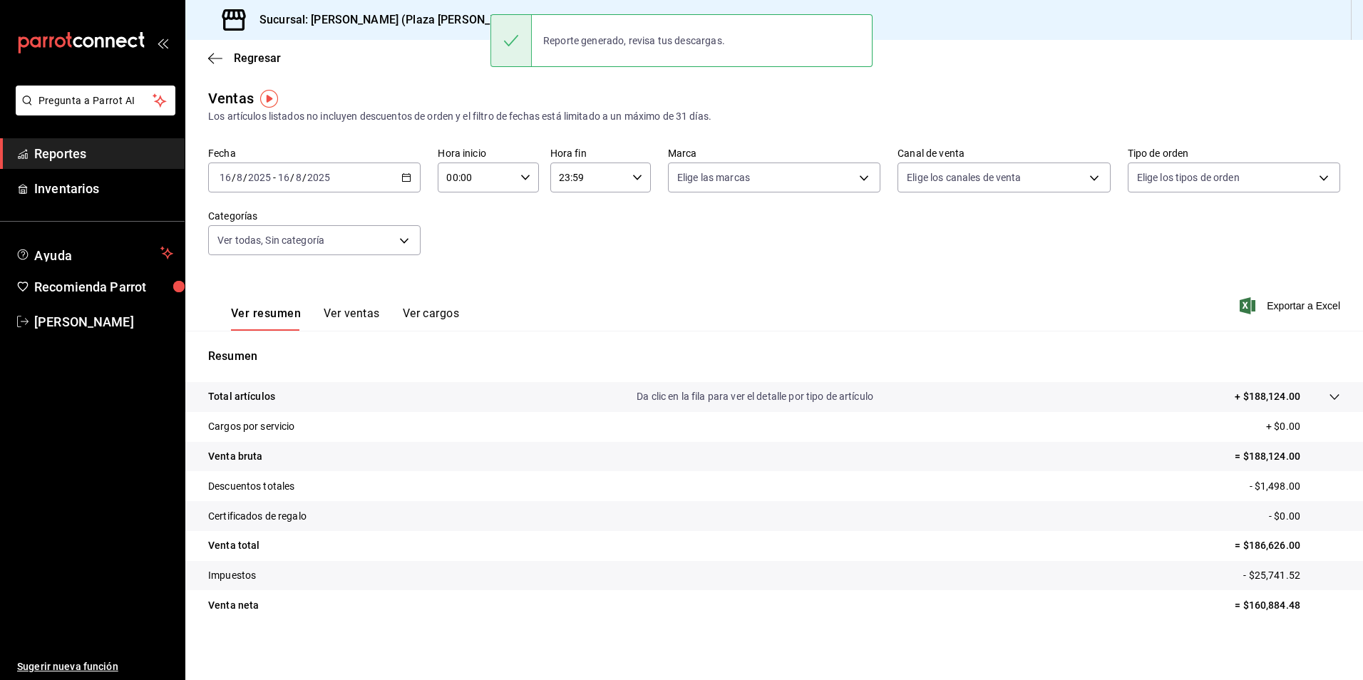
click at [68, 150] on span "Reportes" at bounding box center [103, 153] width 139 height 19
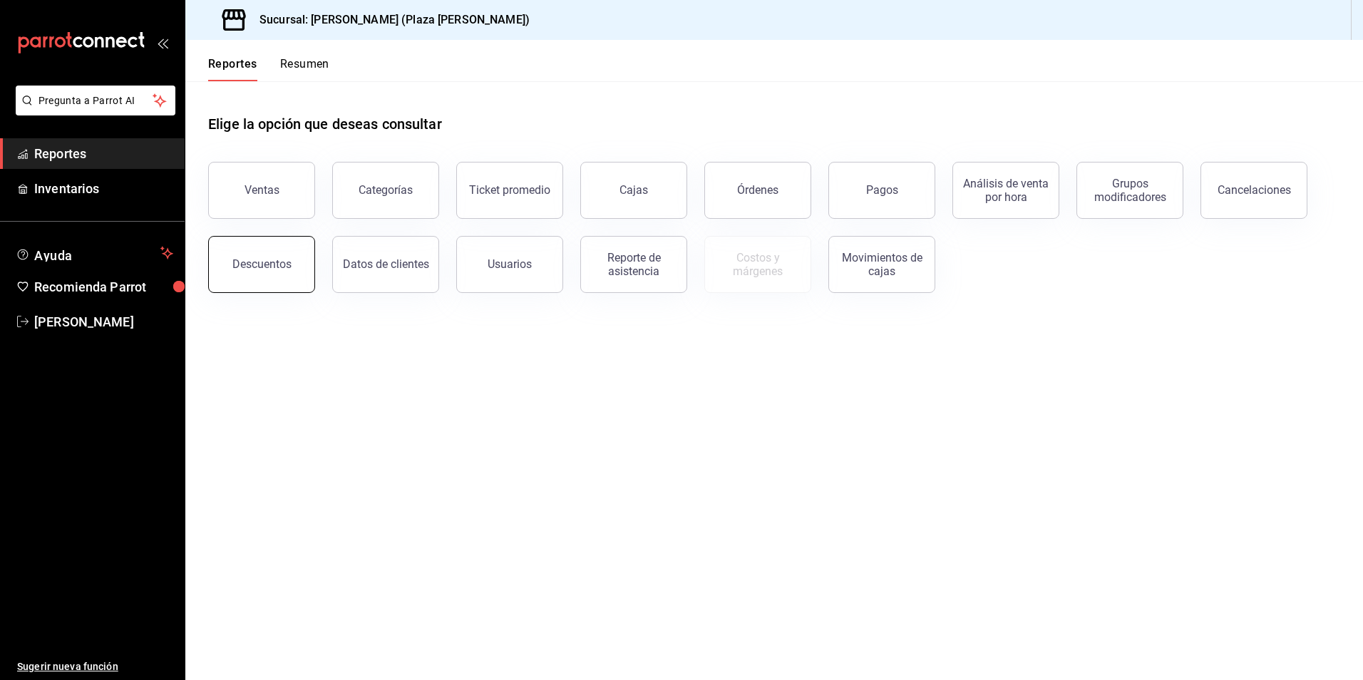
click at [296, 281] on button "Descuentos" at bounding box center [261, 264] width 107 height 57
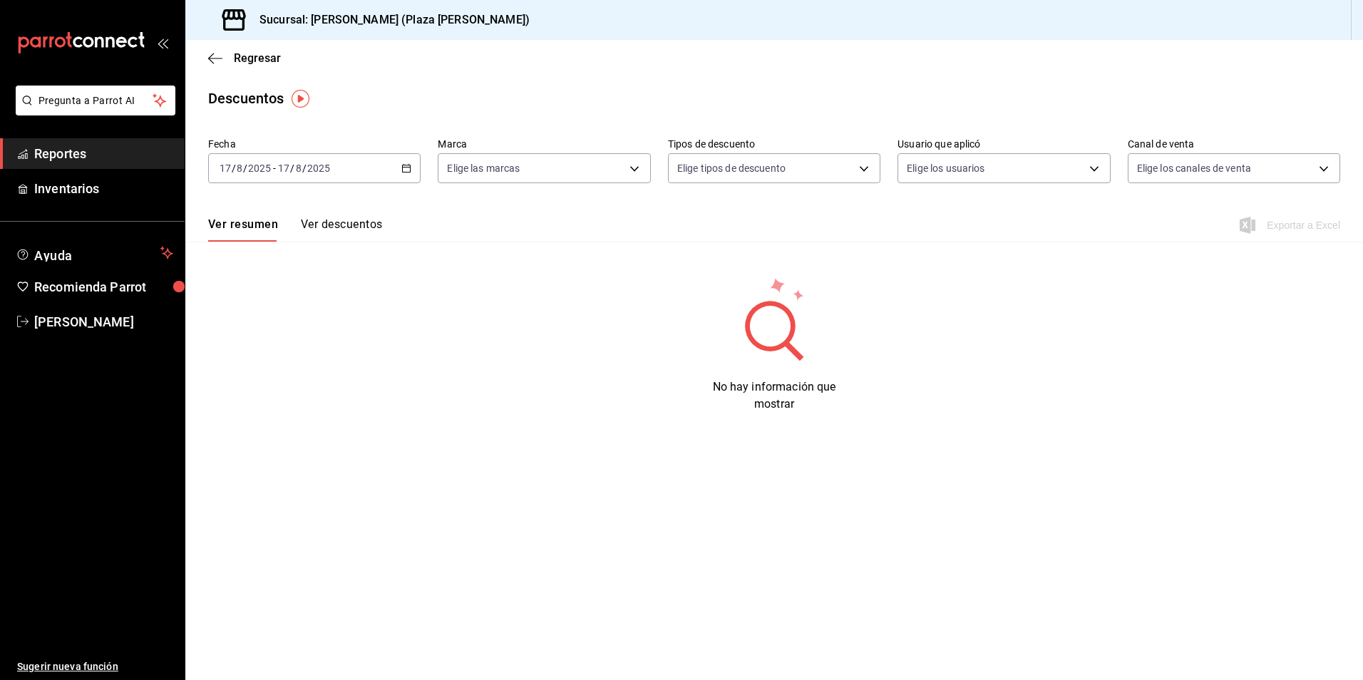
click at [411, 159] on div "2025-08-17 17 / 8 / 2025 - 2025-08-17 17 / 8 / 2025" at bounding box center [314, 168] width 212 height 30
click at [314, 254] on li "Ayer" at bounding box center [275, 243] width 133 height 32
click at [416, 163] on div "2025-08-15 15 / 8 / 2025 - 2025-08-15 15 / 8 / 2025" at bounding box center [314, 168] width 212 height 30
click at [249, 217] on span "Hoy" at bounding box center [275, 211] width 110 height 15
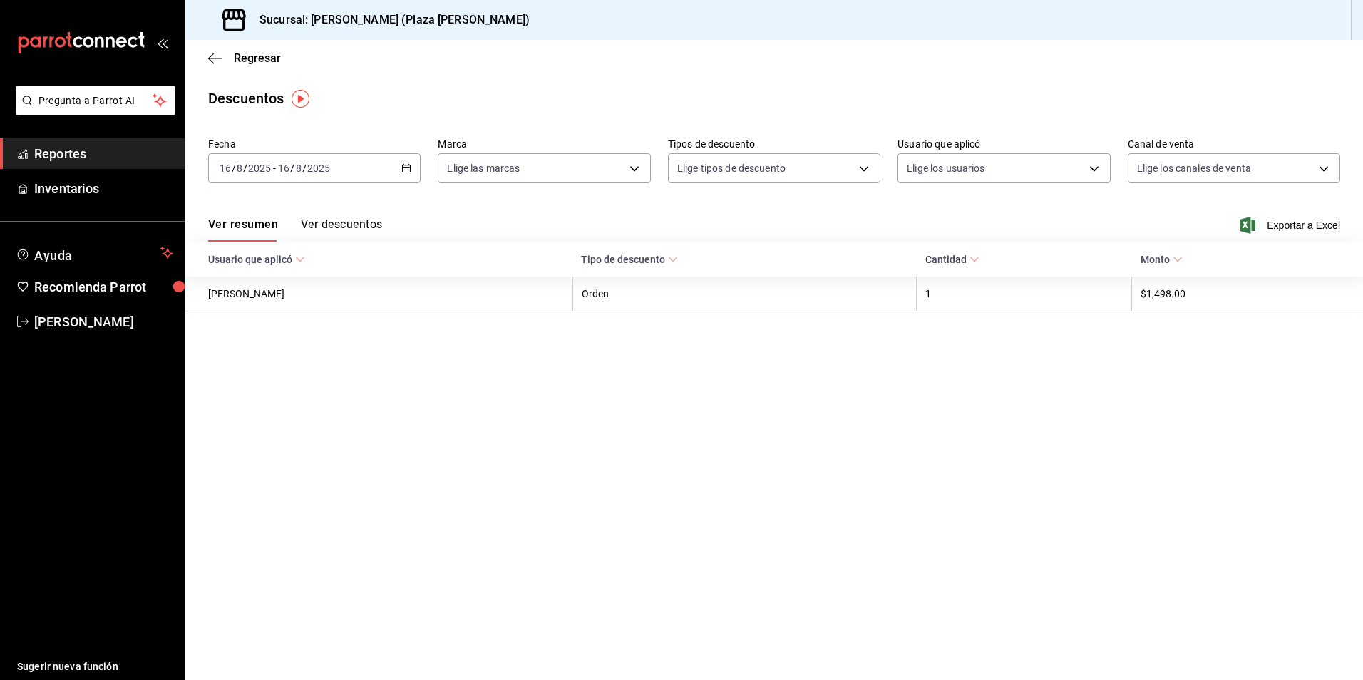
click at [359, 229] on button "Ver descuentos" at bounding box center [341, 229] width 81 height 24
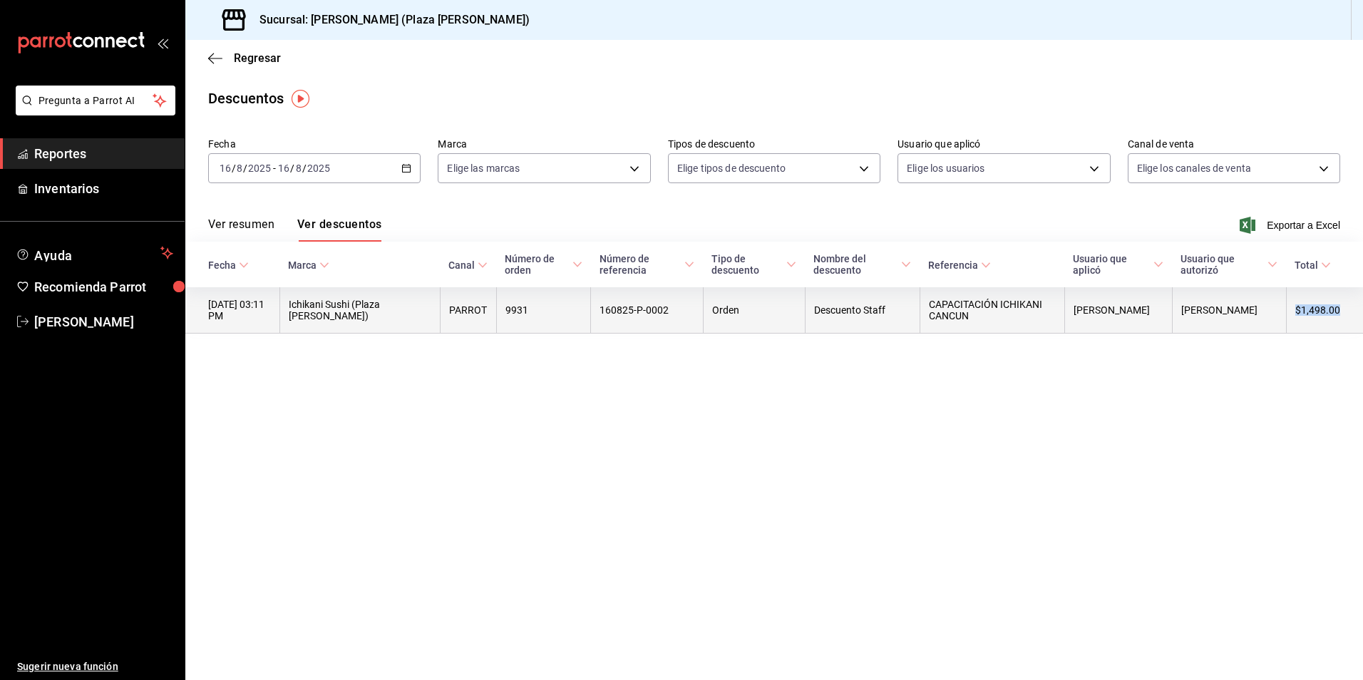
drag, startPoint x: 1354, startPoint y: 313, endPoint x: 1299, endPoint y: 316, distance: 55.0
click at [1299, 316] on th "$1,498.00" at bounding box center [1324, 310] width 77 height 46
copy th "$1,498.00"
drag, startPoint x: 968, startPoint y: 317, endPoint x: 927, endPoint y: 310, distance: 42.0
click at [927, 310] on th "CAPACITACIÓN ICHIKANI CANCUN" at bounding box center [992, 310] width 145 height 46
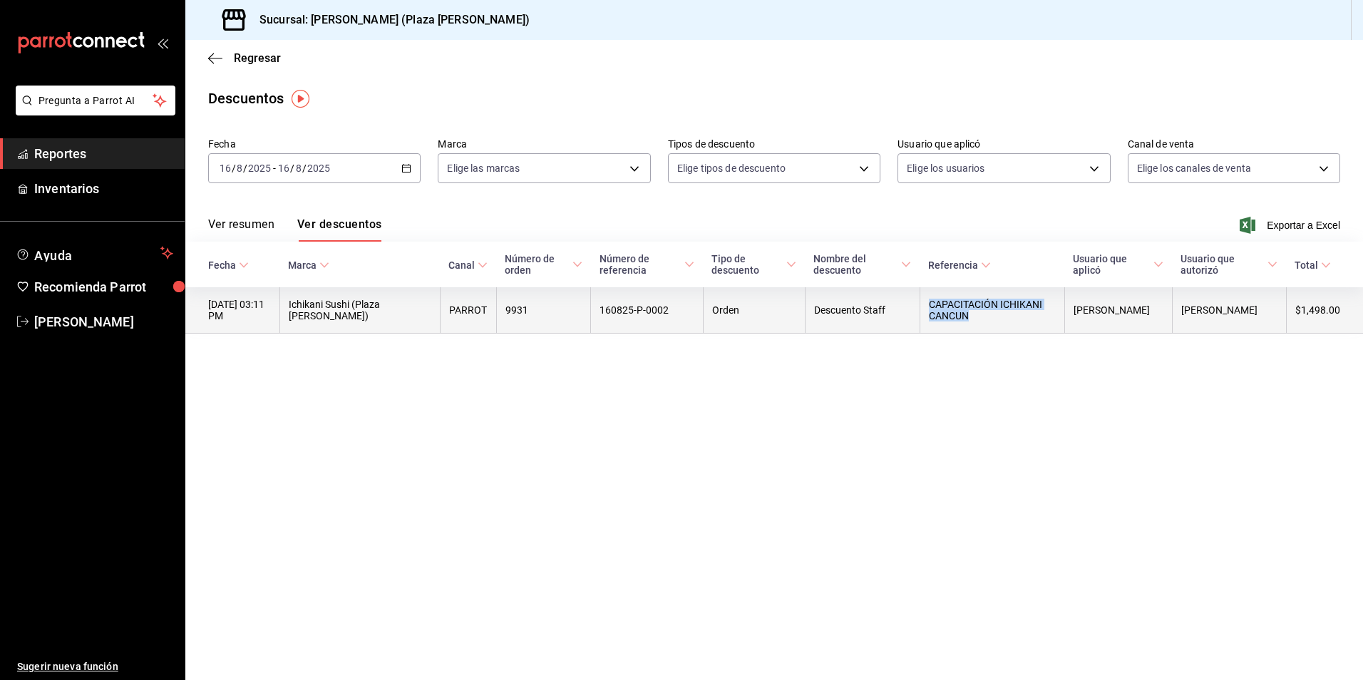
copy th "CAPACITACIÓN ICHIKANI CANCUN"
drag, startPoint x: 1150, startPoint y: 312, endPoint x: 1084, endPoint y: 310, distance: 65.6
click at [1084, 310] on th "JOSE GARCIA" at bounding box center [1118, 310] width 108 height 46
copy th "JOSE GARCIA"
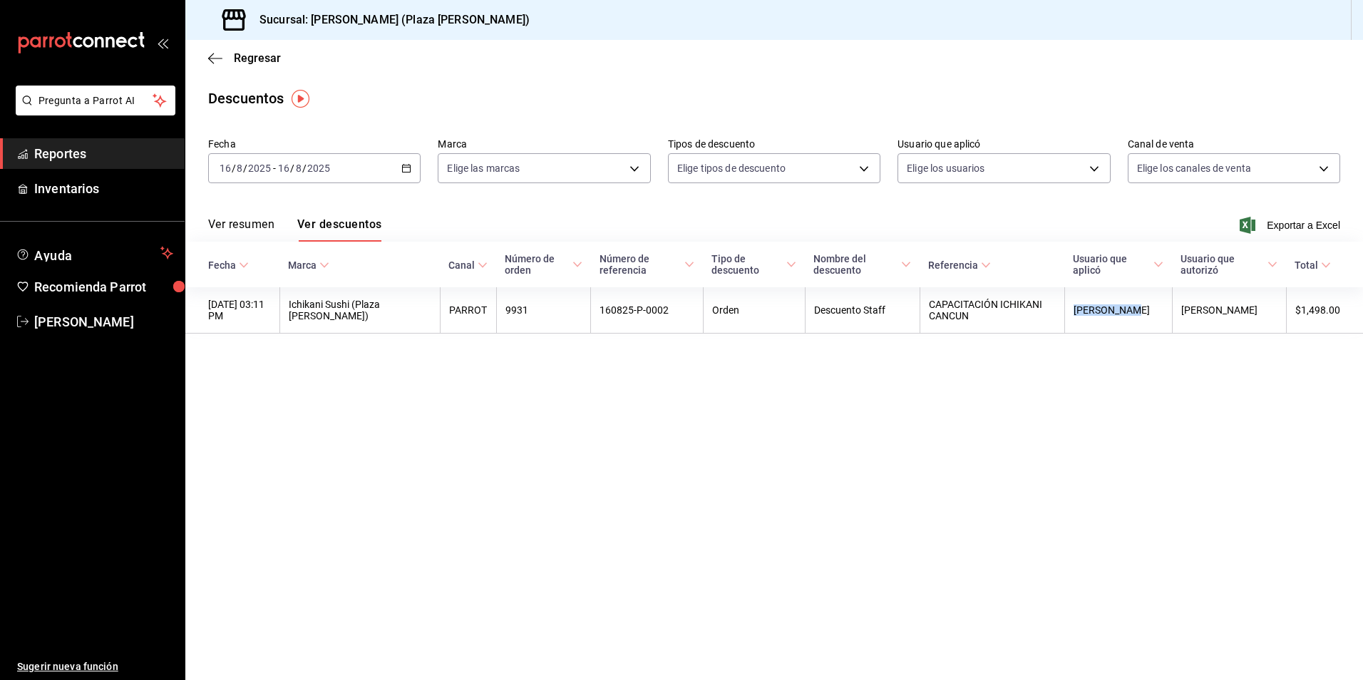
click at [90, 149] on span "Reportes" at bounding box center [103, 153] width 139 height 19
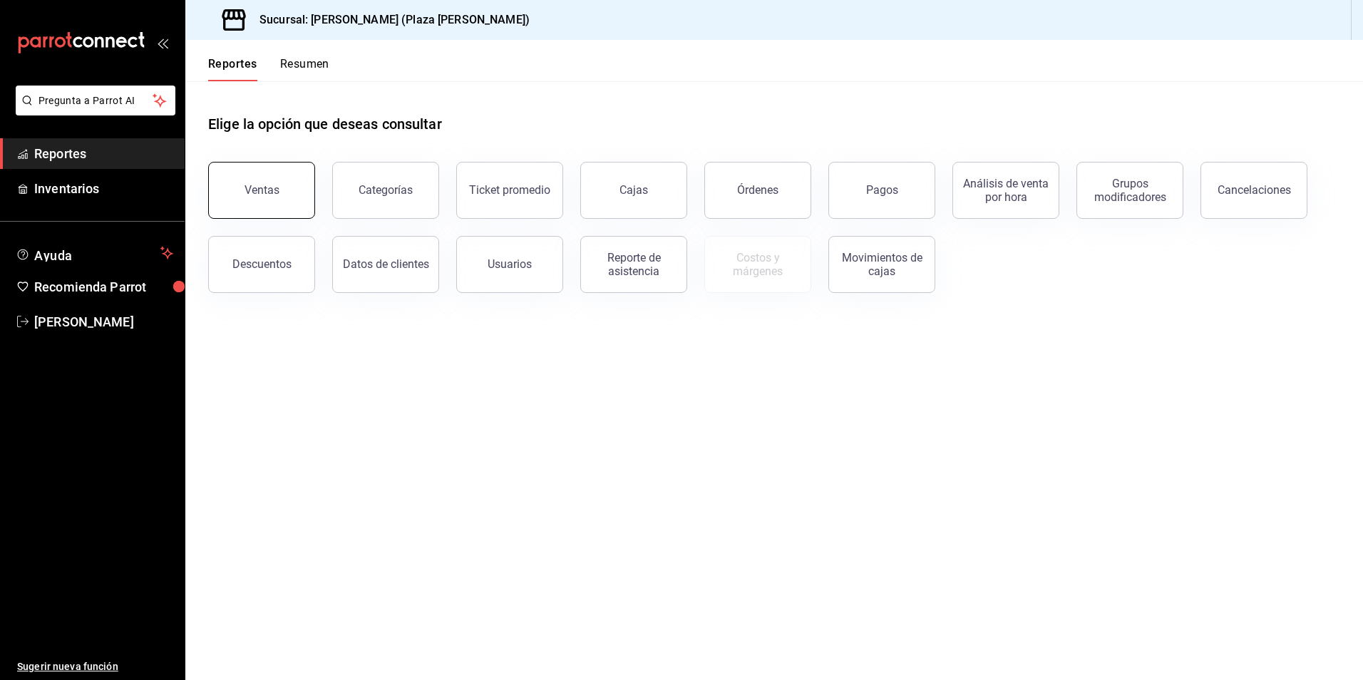
click at [263, 182] on button "Ventas" at bounding box center [261, 190] width 107 height 57
